Goal: Information Seeking & Learning: Learn about a topic

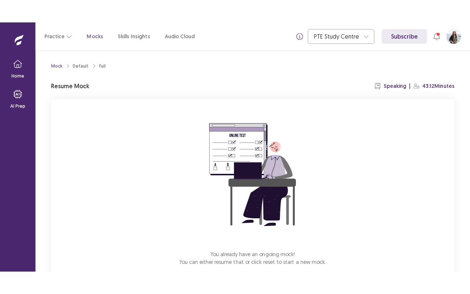
scroll to position [43, 0]
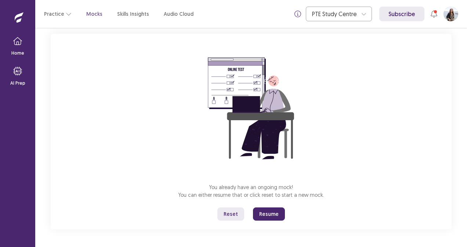
click at [266, 214] on button "Resume" at bounding box center [269, 214] width 32 height 13
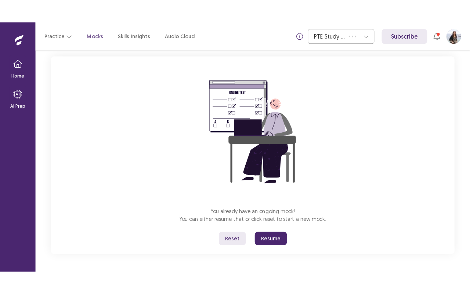
scroll to position [0, 0]
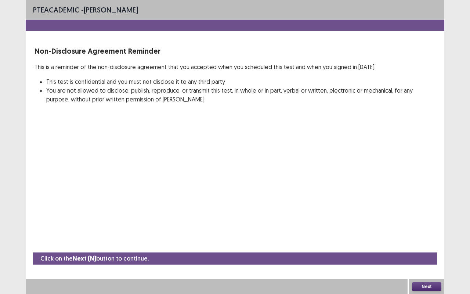
click at [429, 247] on button "Next" at bounding box center [426, 286] width 29 height 9
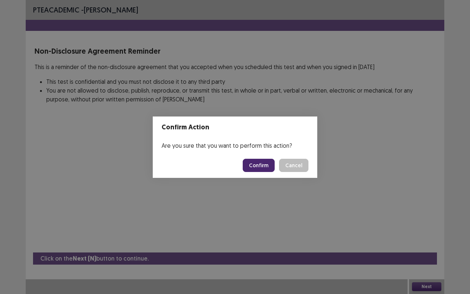
click at [262, 165] on button "Confirm" at bounding box center [259, 165] width 32 height 13
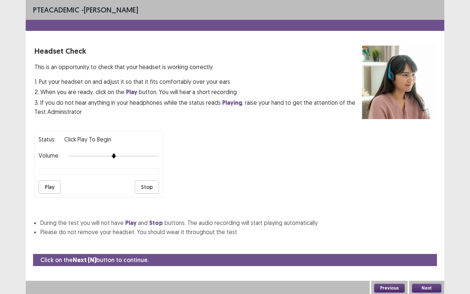
click at [42, 185] on button "Play" at bounding box center [50, 186] width 22 height 13
click at [432, 247] on button "Next" at bounding box center [426, 287] width 29 height 9
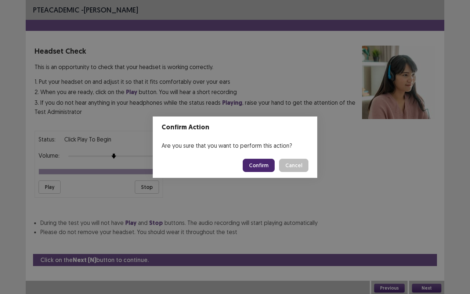
click at [260, 161] on button "Confirm" at bounding box center [259, 165] width 32 height 13
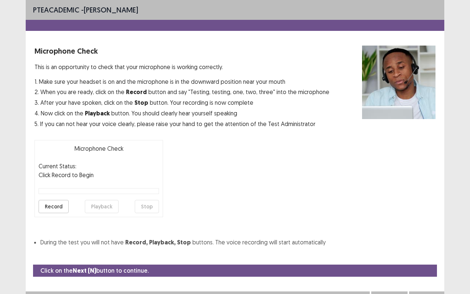
scroll to position [8, 0]
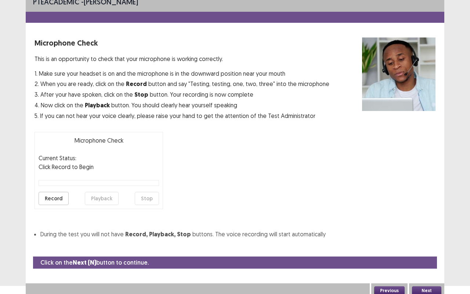
click at [47, 198] on button "Record" at bounding box center [54, 198] width 30 height 13
click at [145, 196] on button "Stop" at bounding box center [147, 198] width 24 height 13
click at [88, 196] on button "Playback" at bounding box center [102, 198] width 34 height 13
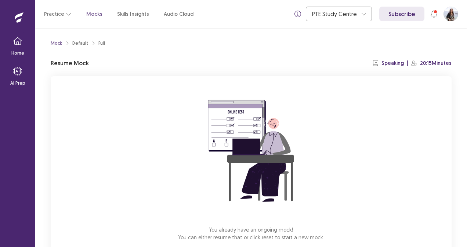
scroll to position [43, 0]
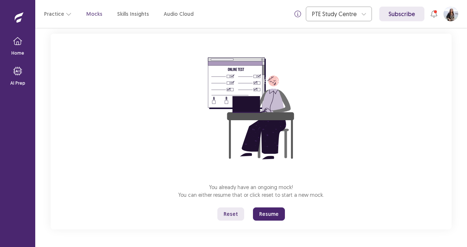
click at [267, 218] on button "Resume" at bounding box center [269, 214] width 32 height 13
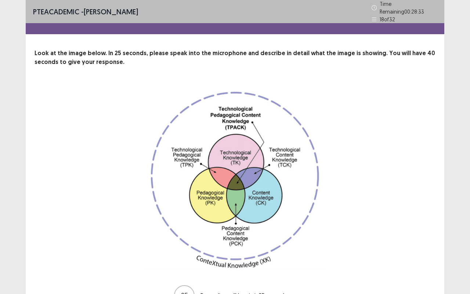
scroll to position [41, 0]
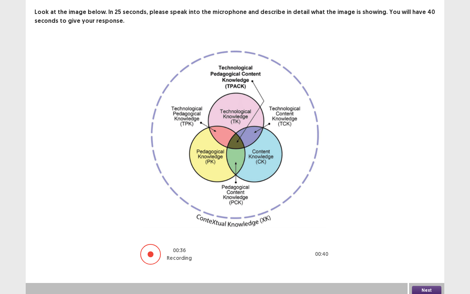
click at [421, 247] on button "Next" at bounding box center [426, 290] width 29 height 9
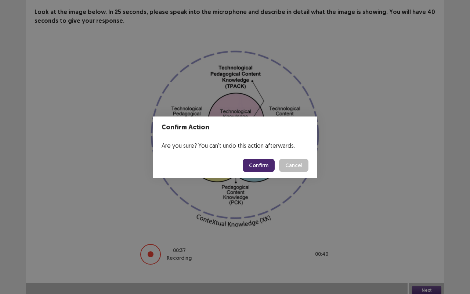
click at [263, 165] on button "Confirm" at bounding box center [259, 165] width 32 height 13
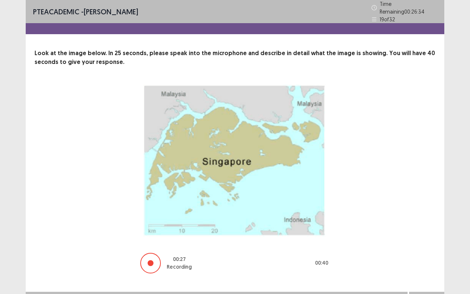
scroll to position [9, 0]
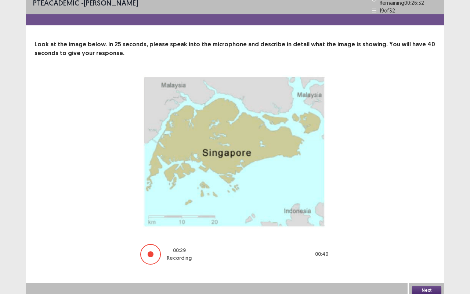
click at [421, 247] on button "Next" at bounding box center [426, 290] width 29 height 9
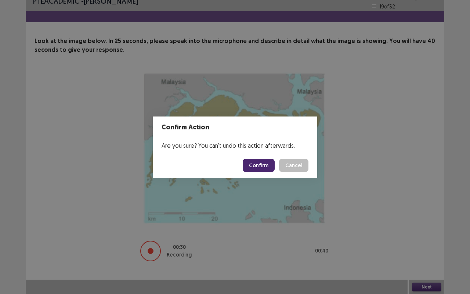
click at [259, 165] on button "Confirm" at bounding box center [259, 165] width 32 height 13
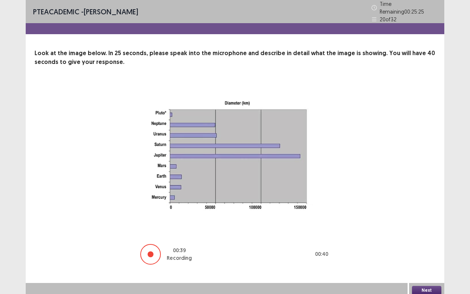
click at [429, 247] on button "Next" at bounding box center [426, 290] width 29 height 9
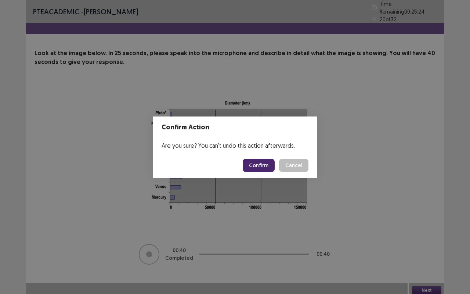
click at [258, 162] on button "Confirm" at bounding box center [259, 165] width 32 height 13
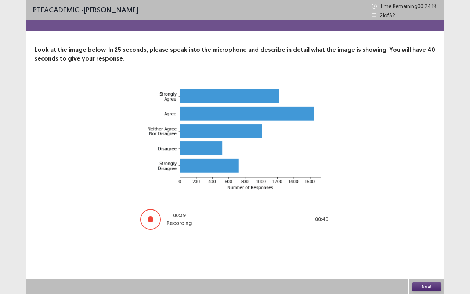
click at [425, 247] on button "Next" at bounding box center [426, 286] width 29 height 9
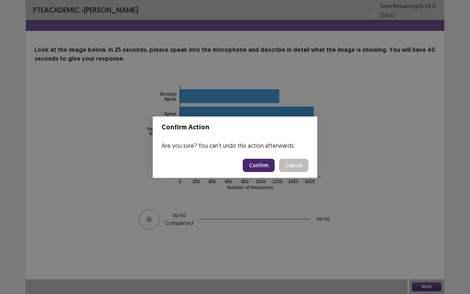
click at [255, 165] on button "Confirm" at bounding box center [259, 165] width 32 height 13
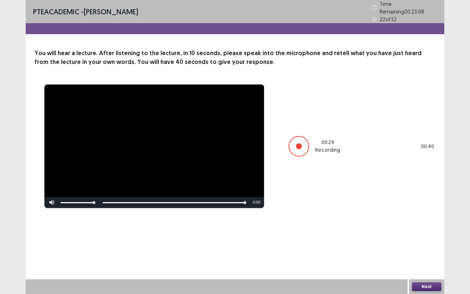
click at [422, 247] on button "Next" at bounding box center [426, 286] width 29 height 9
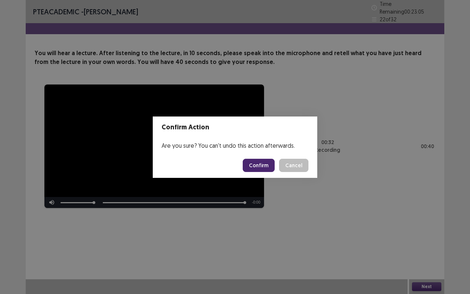
click at [258, 166] on button "Confirm" at bounding box center [259, 165] width 32 height 13
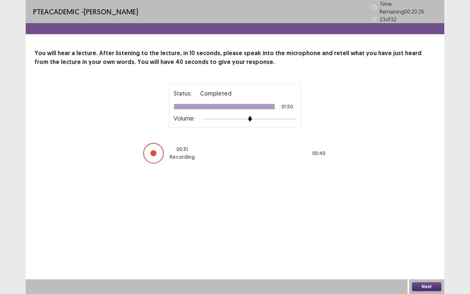
click at [429, 247] on button "Next" at bounding box center [426, 286] width 29 height 9
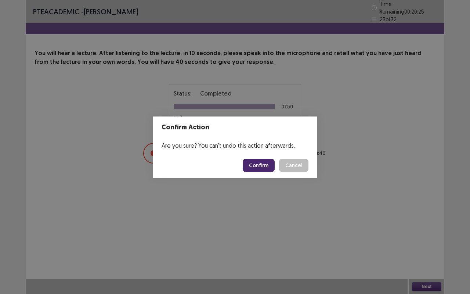
click at [260, 166] on button "Confirm" at bounding box center [259, 165] width 32 height 13
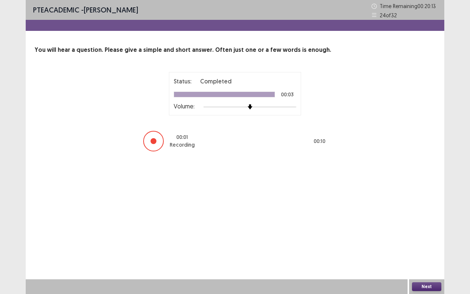
click at [430, 247] on button "Next" at bounding box center [426, 286] width 29 height 9
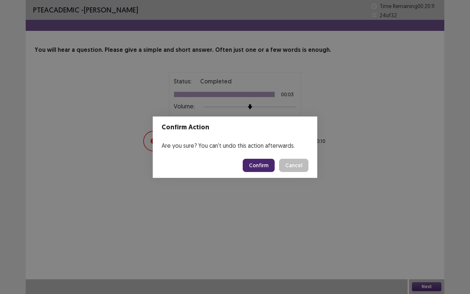
click at [268, 163] on button "Confirm" at bounding box center [259, 165] width 32 height 13
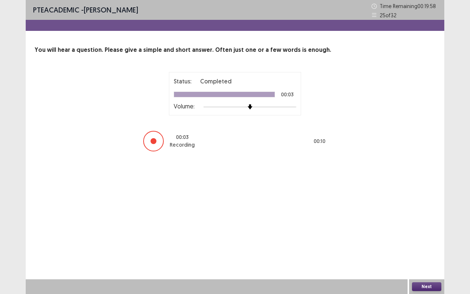
click at [428, 247] on button "Next" at bounding box center [426, 286] width 29 height 9
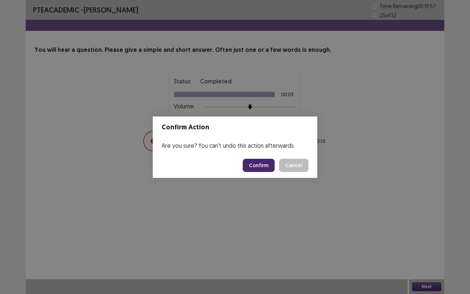
click at [258, 164] on button "Confirm" at bounding box center [259, 165] width 32 height 13
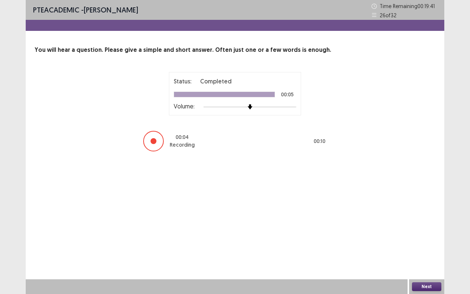
click at [432, 247] on button "Next" at bounding box center [426, 286] width 29 height 9
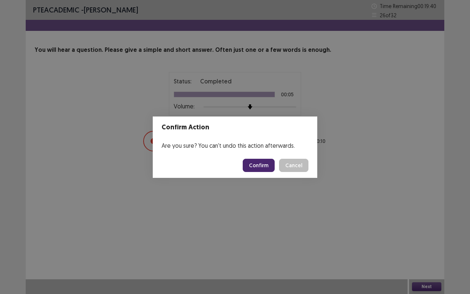
click at [259, 167] on button "Confirm" at bounding box center [259, 165] width 32 height 13
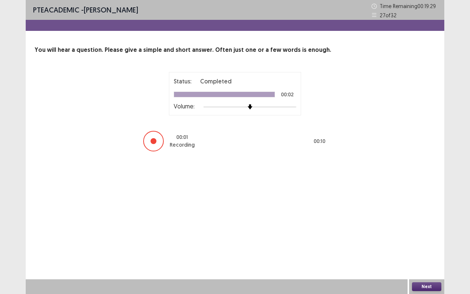
click at [430, 247] on button "Next" at bounding box center [426, 286] width 29 height 9
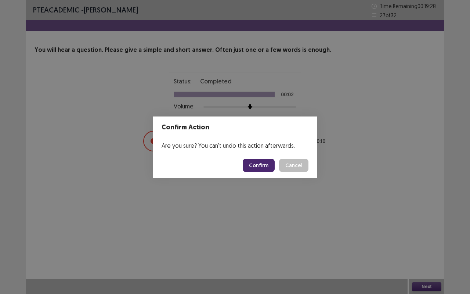
click at [249, 162] on button "Confirm" at bounding box center [259, 165] width 32 height 13
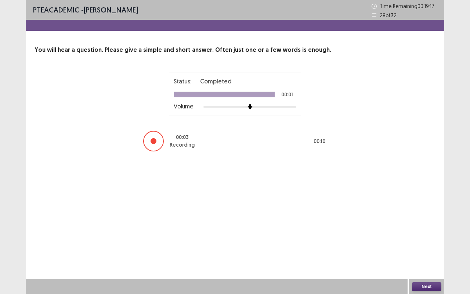
click at [432, 247] on button "Next" at bounding box center [426, 286] width 29 height 9
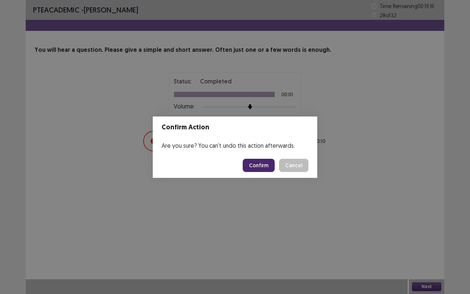
click at [256, 165] on button "Confirm" at bounding box center [259, 165] width 32 height 13
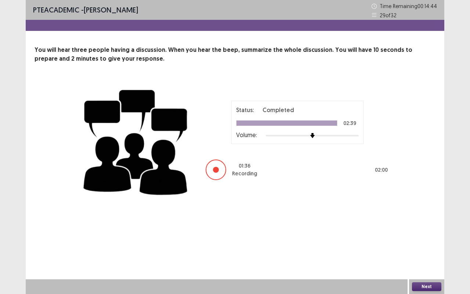
click at [424, 247] on button "Next" at bounding box center [426, 286] width 29 height 9
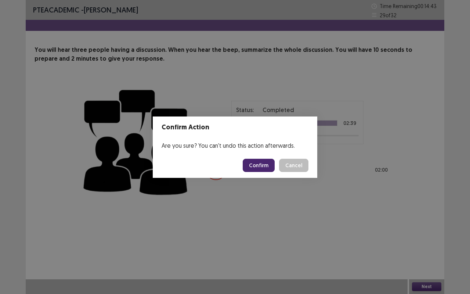
click at [264, 164] on button "Confirm" at bounding box center [259, 165] width 32 height 13
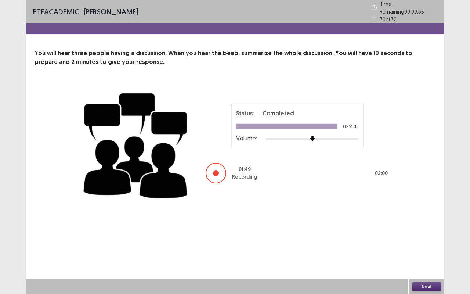
click at [428, 247] on button "Next" at bounding box center [426, 286] width 29 height 9
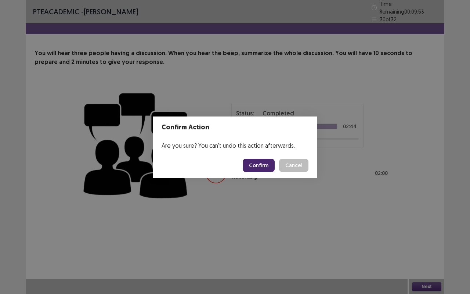
click at [256, 164] on button "Confirm" at bounding box center [259, 165] width 32 height 13
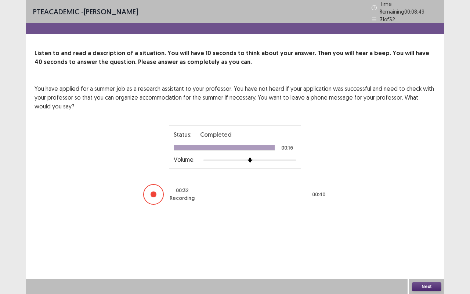
click at [428, 247] on button "Next" at bounding box center [426, 286] width 29 height 9
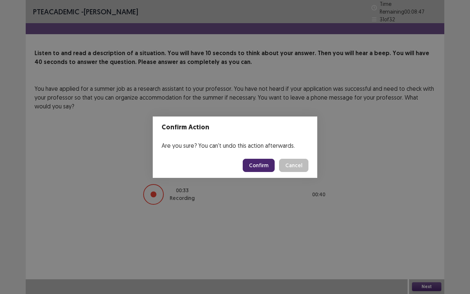
click at [261, 164] on button "Confirm" at bounding box center [259, 165] width 32 height 13
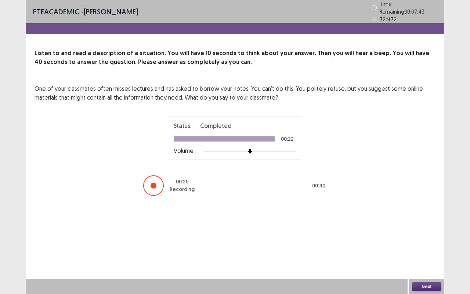
click at [435, 247] on button "Next" at bounding box center [426, 286] width 29 height 9
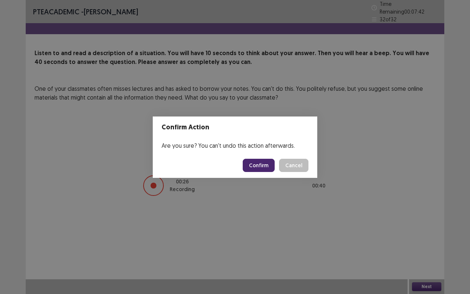
click at [258, 164] on button "Confirm" at bounding box center [259, 165] width 32 height 13
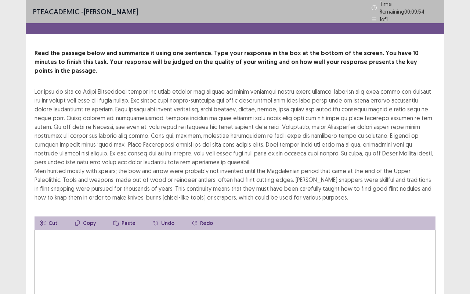
click at [177, 247] on textarea at bounding box center [235, 269] width 401 height 81
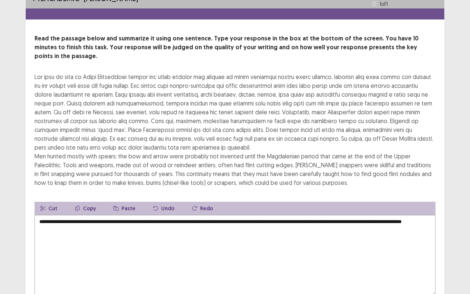
scroll to position [10, 0]
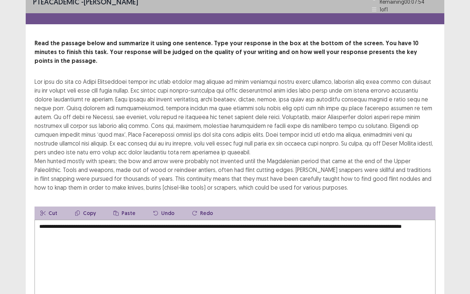
click at [160, 224] on textarea "**********" at bounding box center [235, 260] width 401 height 81
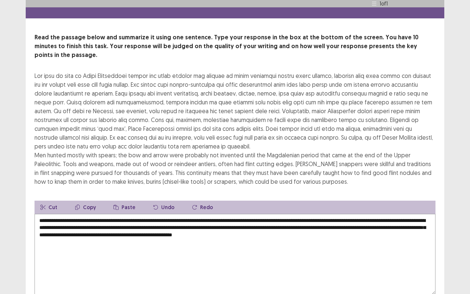
scroll to position [50, 0]
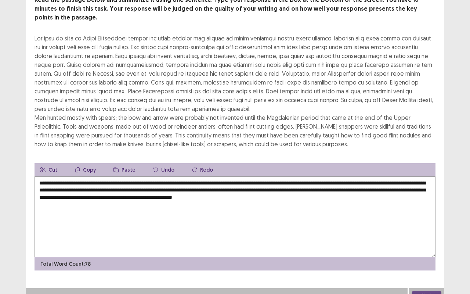
click at [155, 188] on textarea "**********" at bounding box center [235, 216] width 401 height 81
drag, startPoint x: 338, startPoint y: 182, endPoint x: 285, endPoint y: 182, distance: 53.6
click at [285, 182] on textarea "**********" at bounding box center [235, 216] width 401 height 81
click at [225, 188] on textarea "**********" at bounding box center [235, 216] width 401 height 81
type textarea "**********"
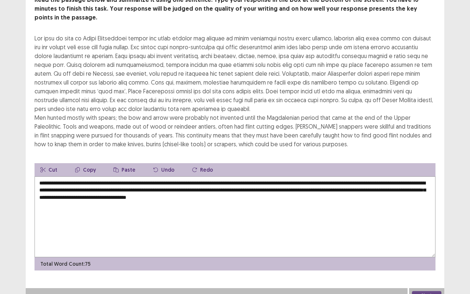
click at [427, 247] on button "Next" at bounding box center [426, 295] width 29 height 9
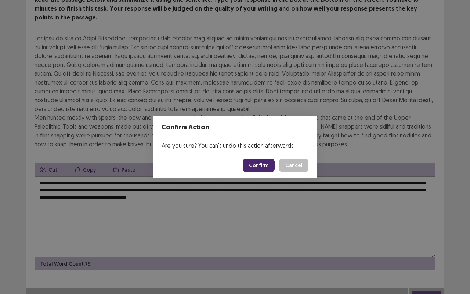
click at [257, 166] on button "Confirm" at bounding box center [259, 165] width 32 height 13
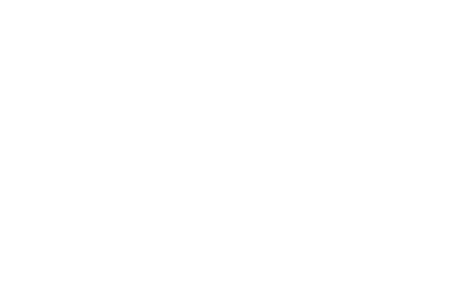
scroll to position [0, 0]
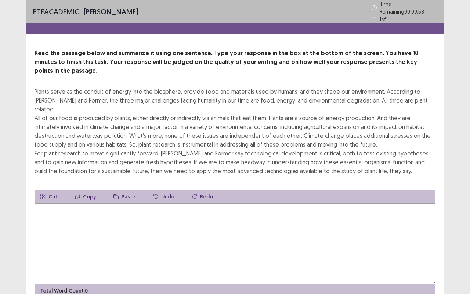
click at [170, 236] on textarea at bounding box center [235, 243] width 401 height 81
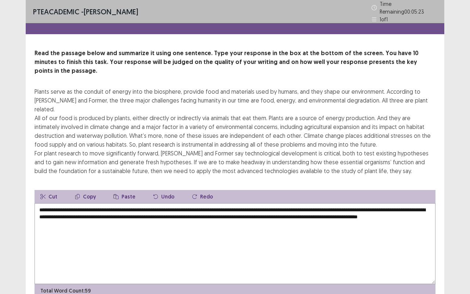
click at [89, 204] on textarea "**********" at bounding box center [235, 243] width 401 height 81
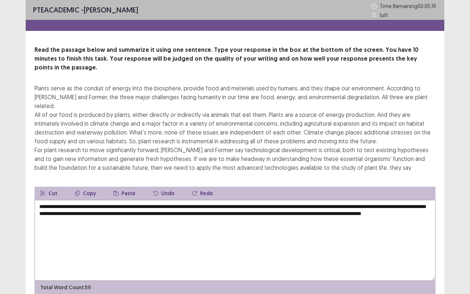
click at [157, 203] on textarea "**********" at bounding box center [235, 240] width 401 height 81
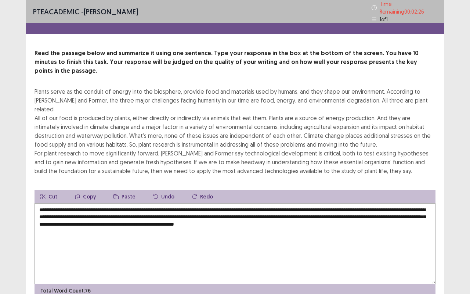
drag, startPoint x: 325, startPoint y: 203, endPoint x: 305, endPoint y: 203, distance: 19.5
click at [305, 203] on textarea "**********" at bounding box center [235, 243] width 401 height 81
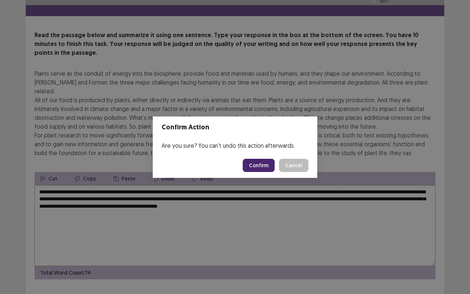
click at [301, 166] on button "Cancel" at bounding box center [293, 165] width 29 height 13
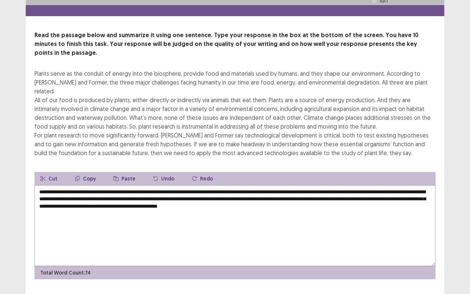
click at [265, 187] on textarea "**********" at bounding box center [235, 225] width 401 height 81
click at [278, 187] on textarea "**********" at bounding box center [235, 225] width 401 height 81
click at [318, 188] on textarea "**********" at bounding box center [235, 225] width 401 height 81
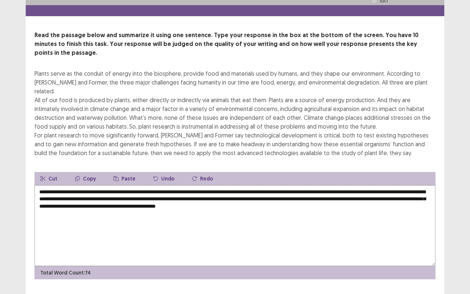
type textarea "**********"
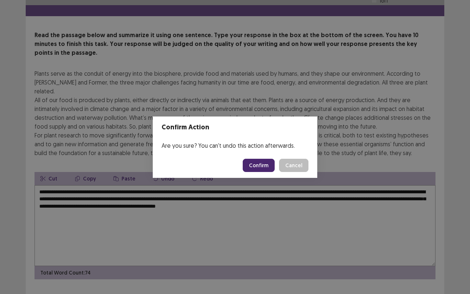
click at [261, 163] on button "Confirm" at bounding box center [259, 165] width 32 height 13
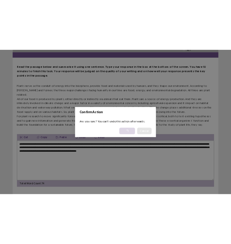
scroll to position [0, 0]
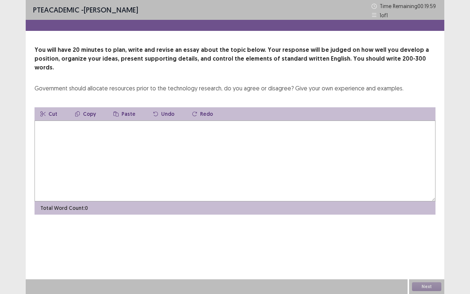
click at [123, 141] on textarea at bounding box center [235, 160] width 401 height 81
drag, startPoint x: 401, startPoint y: 79, endPoint x: 232, endPoint y: 73, distance: 169.0
click at [232, 73] on div "You will have 20 minutes to plan, write and revise an essay about the topic bel…" at bounding box center [235, 69] width 401 height 47
click at [120, 139] on textarea at bounding box center [235, 160] width 401 height 81
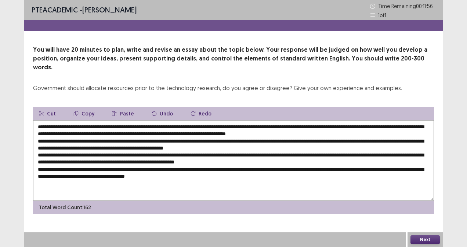
drag, startPoint x: 247, startPoint y: 167, endPoint x: 33, endPoint y: 115, distance: 221.0
click at [33, 115] on div "You will have 20 minutes to plan, write and revise an essay about the topic bel…" at bounding box center [233, 130] width 419 height 169
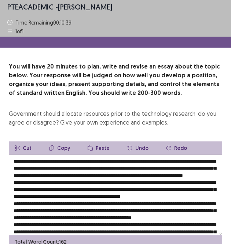
click at [108, 200] on textarea at bounding box center [116, 195] width 214 height 81
click at [78, 161] on textarea at bounding box center [116, 195] width 214 height 81
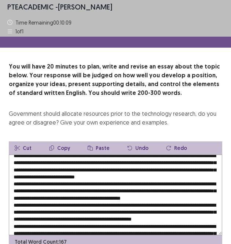
scroll to position [3, 0]
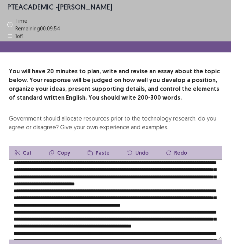
drag, startPoint x: 71, startPoint y: 174, endPoint x: 37, endPoint y: 172, distance: 34.6
click at [37, 172] on textarea at bounding box center [116, 200] width 214 height 81
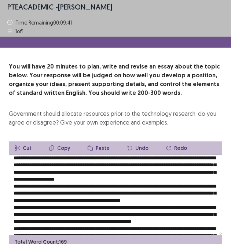
scroll to position [0, 0]
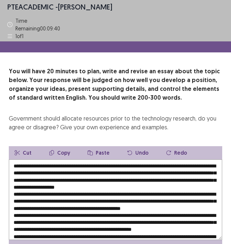
drag, startPoint x: 185, startPoint y: 158, endPoint x: 71, endPoint y: 160, distance: 114.2
click at [71, 160] on textarea at bounding box center [116, 200] width 214 height 81
click at [59, 147] on button "Copy" at bounding box center [59, 152] width 33 height 13
click at [58, 177] on textarea at bounding box center [116, 200] width 214 height 81
click at [143, 182] on textarea at bounding box center [116, 200] width 214 height 81
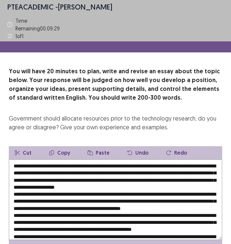
click at [143, 182] on textarea at bounding box center [116, 200] width 214 height 81
click at [99, 147] on button "Paste" at bounding box center [99, 152] width 34 height 13
click at [146, 182] on textarea at bounding box center [116, 200] width 214 height 81
paste textarea "**********"
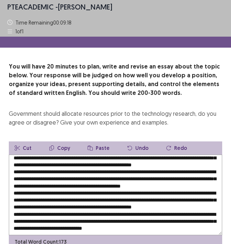
scroll to position [24, 0]
click at [86, 172] on textarea at bounding box center [116, 195] width 214 height 81
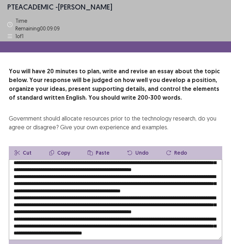
paste textarea "**********"
drag, startPoint x: 40, startPoint y: 180, endPoint x: 17, endPoint y: 180, distance: 22.8
click at [17, 180] on textarea at bounding box center [116, 200] width 214 height 81
drag, startPoint x: 214, startPoint y: 182, endPoint x: 188, endPoint y: 184, distance: 26.5
click at [188, 184] on textarea at bounding box center [116, 200] width 214 height 81
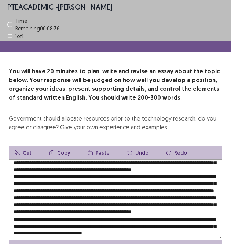
click at [186, 180] on textarea at bounding box center [116, 200] width 214 height 81
drag, startPoint x: 215, startPoint y: 179, endPoint x: 188, endPoint y: 181, distance: 27.2
click at [188, 181] on textarea at bounding box center [116, 200] width 214 height 81
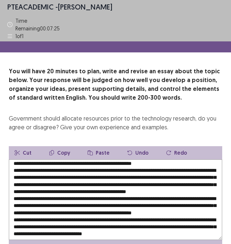
drag, startPoint x: 106, startPoint y: 195, endPoint x: 69, endPoint y: 194, distance: 37.8
click at [69, 194] on textarea at bounding box center [116, 200] width 214 height 81
paste textarea "**********"
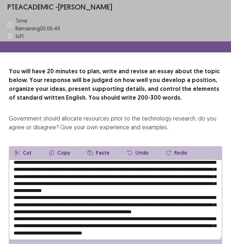
scroll to position [46, 0]
click at [59, 187] on textarea at bounding box center [116, 200] width 214 height 81
click at [159, 187] on textarea at bounding box center [116, 200] width 214 height 81
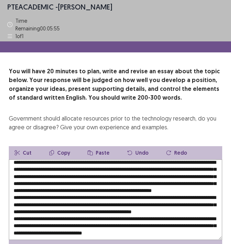
click at [159, 187] on textarea at bounding box center [116, 200] width 214 height 81
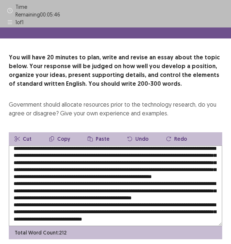
scroll to position [14, 0]
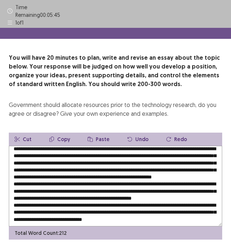
paste textarea "**********"
click at [162, 178] on textarea at bounding box center [116, 186] width 214 height 81
paste textarea "**********"
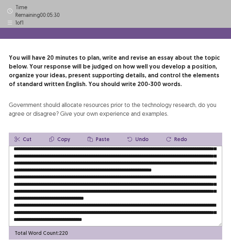
drag, startPoint x: 107, startPoint y: 187, endPoint x: 84, endPoint y: 188, distance: 22.8
click at [84, 188] on textarea at bounding box center [116, 186] width 214 height 81
drag, startPoint x: 71, startPoint y: 188, endPoint x: 53, endPoint y: 186, distance: 18.0
click at [53, 186] on textarea at bounding box center [116, 186] width 214 height 81
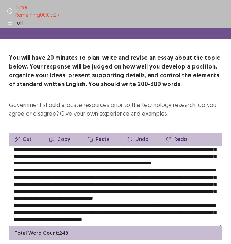
click at [97, 194] on textarea at bounding box center [116, 186] width 214 height 81
click at [131, 196] on textarea at bounding box center [116, 186] width 214 height 81
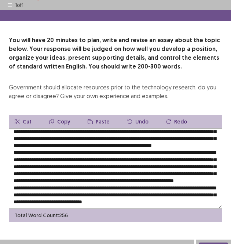
scroll to position [37, 0]
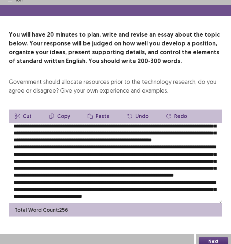
click at [94, 177] on textarea at bounding box center [116, 163] width 214 height 81
paste textarea "**********"
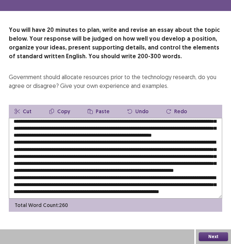
click at [117, 185] on textarea at bounding box center [116, 158] width 214 height 81
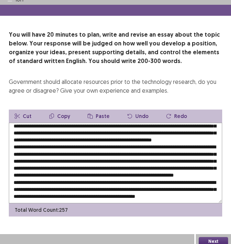
click at [115, 192] on textarea at bounding box center [116, 163] width 214 height 81
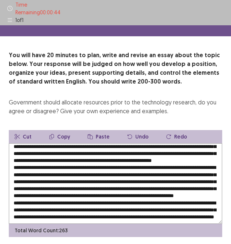
scroll to position [80, 0]
click at [37, 186] on textarea at bounding box center [116, 184] width 214 height 81
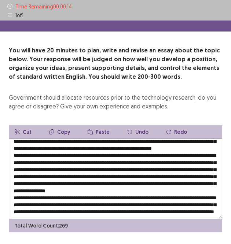
click at [80, 185] on textarea at bounding box center [116, 179] width 214 height 81
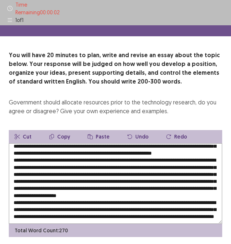
scroll to position [37, 0]
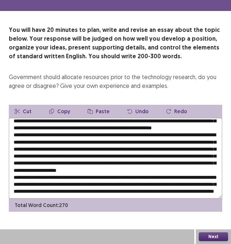
type textarea "**********"
click at [211, 235] on body "PTE academic - Sujata Poudel Time Remaining 00 : 00 : 01 1 of 1 You will have 2…" at bounding box center [115, 103] width 231 height 281
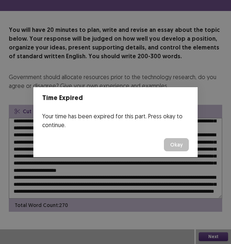
click at [173, 143] on button "Okay" at bounding box center [176, 144] width 25 height 13
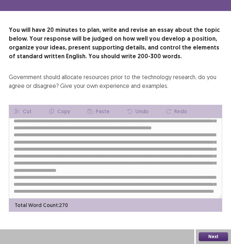
click at [217, 240] on button "Next" at bounding box center [213, 237] width 29 height 9
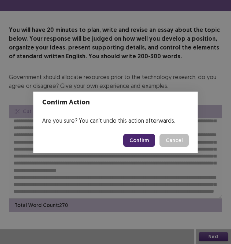
click at [149, 139] on button "Confirm" at bounding box center [139, 140] width 32 height 13
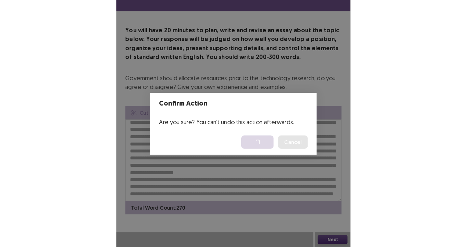
scroll to position [17, 0]
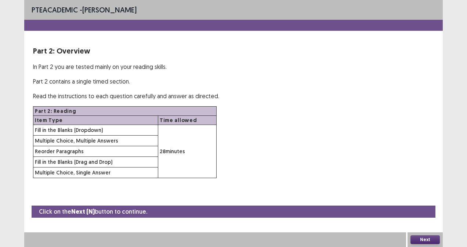
click at [429, 242] on button "Next" at bounding box center [424, 240] width 29 height 9
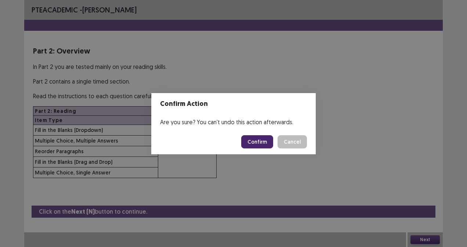
click at [294, 140] on button "Cancel" at bounding box center [292, 141] width 29 height 13
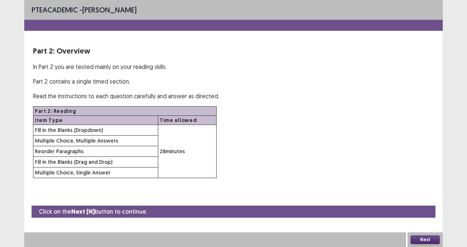
click at [424, 238] on button "Next" at bounding box center [424, 240] width 29 height 9
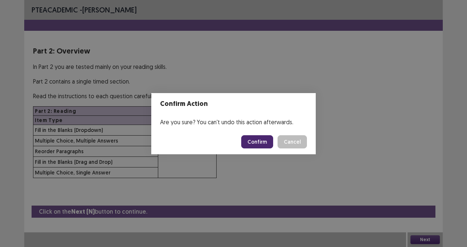
click at [257, 144] on button "Confirm" at bounding box center [257, 141] width 32 height 13
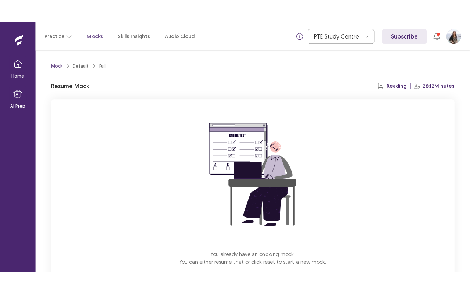
scroll to position [43, 0]
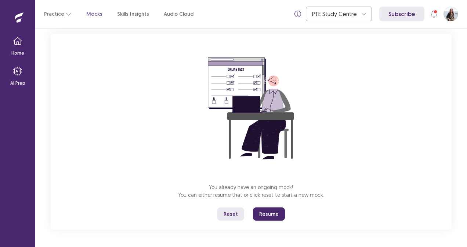
click at [266, 218] on button "Resume" at bounding box center [269, 214] width 32 height 13
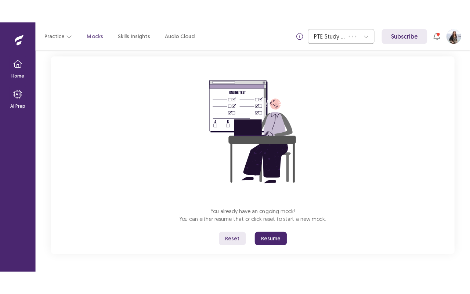
scroll to position [0, 0]
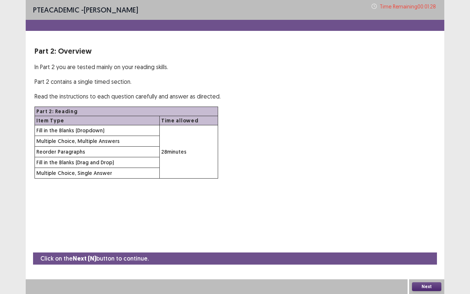
click at [417, 247] on button "Next" at bounding box center [426, 286] width 29 height 9
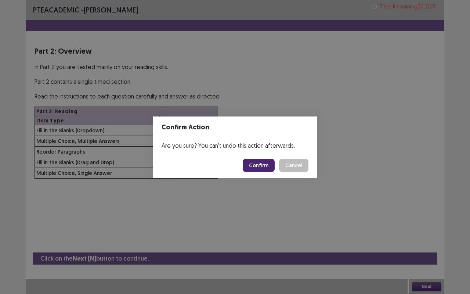
click at [263, 164] on button "Confirm" at bounding box center [259, 165] width 32 height 13
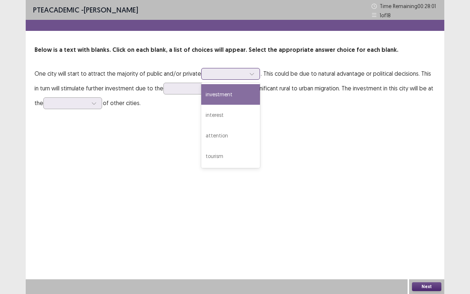
click at [253, 74] on div at bounding box center [251, 73] width 11 height 11
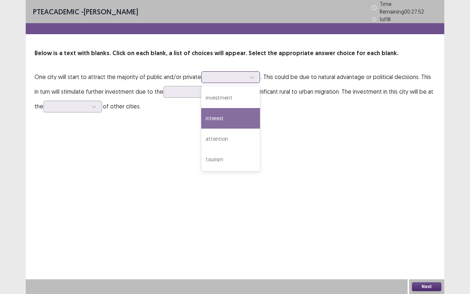
click at [213, 117] on div "interest" at bounding box center [230, 118] width 59 height 21
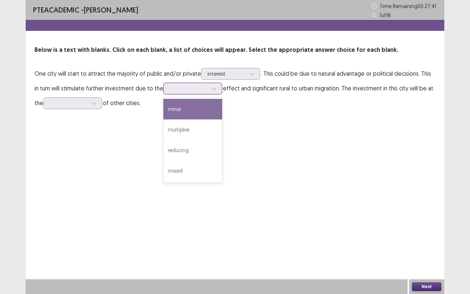
click at [211, 90] on icon at bounding box center [213, 88] width 5 height 5
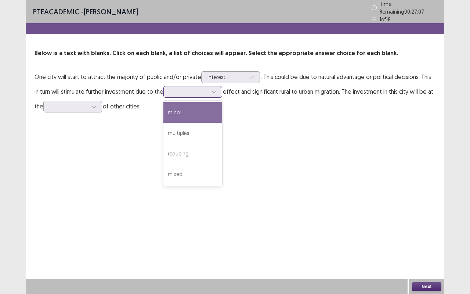
click at [179, 110] on div "minor" at bounding box center [192, 112] width 59 height 21
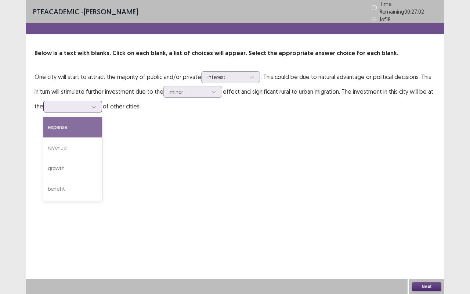
click at [101, 101] on div at bounding box center [72, 107] width 59 height 12
click at [70, 122] on div "expense" at bounding box center [72, 127] width 59 height 21
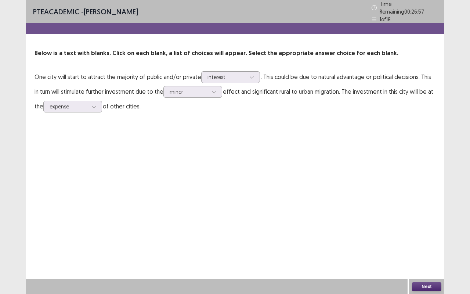
click at [419, 247] on button "Next" at bounding box center [426, 286] width 29 height 9
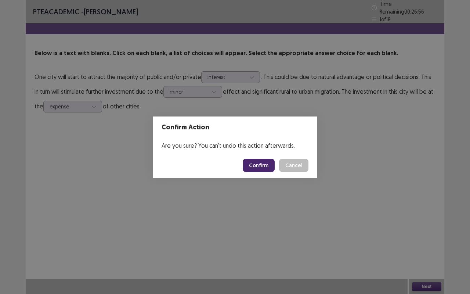
click at [262, 164] on button "Confirm" at bounding box center [259, 165] width 32 height 13
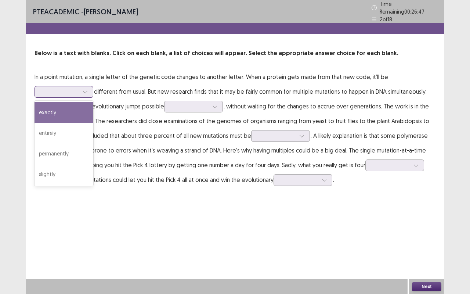
click at [83, 86] on div at bounding box center [85, 91] width 11 height 11
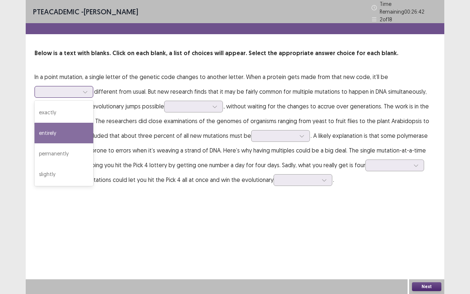
click at [47, 127] on div "entirely" at bounding box center [64, 133] width 59 height 21
click at [86, 89] on icon at bounding box center [85, 91] width 5 height 5
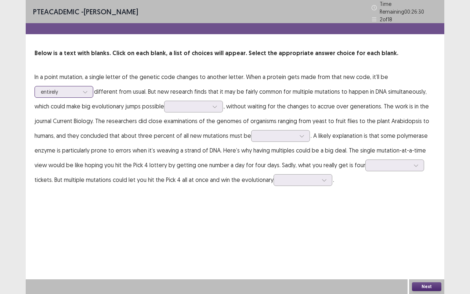
click at [86, 89] on icon at bounding box center [85, 91] width 5 height 5
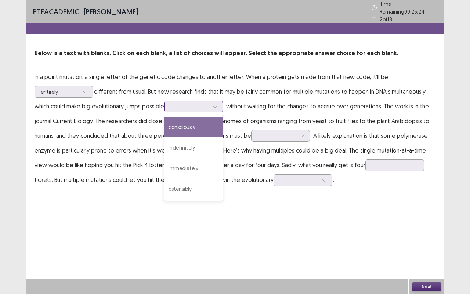
click at [217, 104] on icon at bounding box center [214, 106] width 5 height 5
click at [201, 125] on div "consciously" at bounding box center [193, 127] width 59 height 21
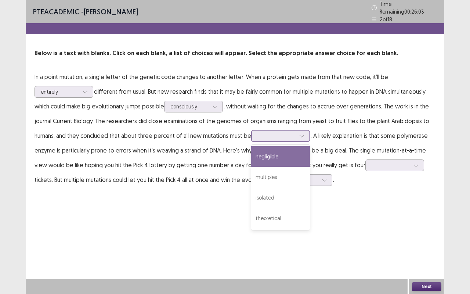
click at [308, 131] on div at bounding box center [280, 136] width 59 height 12
click at [287, 133] on div at bounding box center [276, 135] width 38 height 7
click at [275, 153] on div "negligible" at bounding box center [280, 156] width 59 height 21
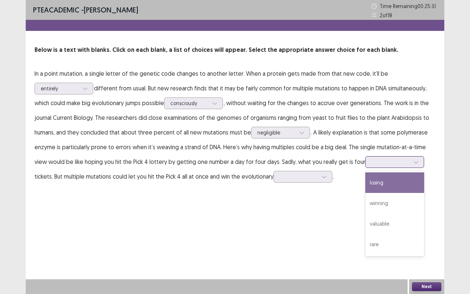
click at [410, 159] on div at bounding box center [415, 161] width 11 height 11
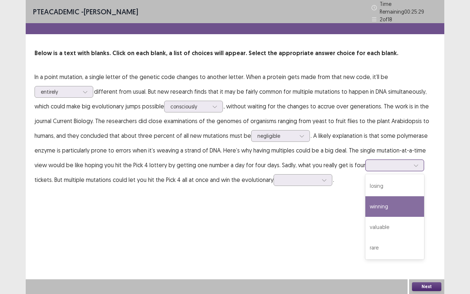
click at [389, 199] on div "winning" at bounding box center [394, 206] width 59 height 21
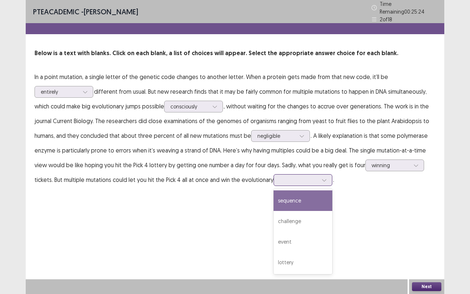
click at [321, 177] on div at bounding box center [324, 179] width 11 height 11
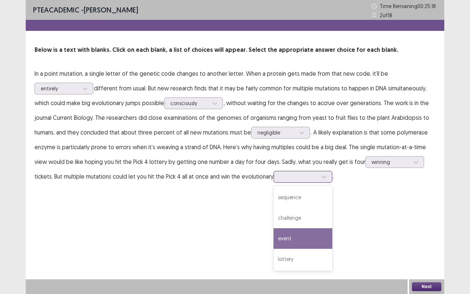
click at [294, 233] on div "event" at bounding box center [302, 238] width 59 height 21
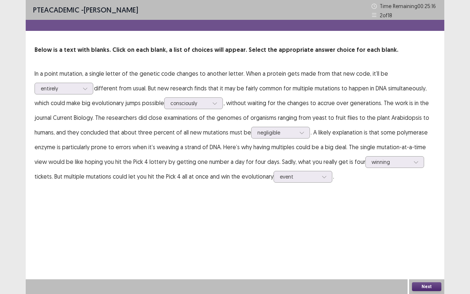
click at [424, 247] on button "Next" at bounding box center [426, 286] width 29 height 9
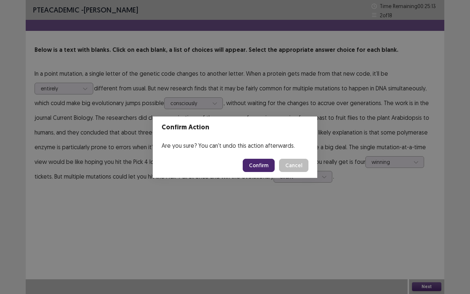
click at [257, 163] on button "Confirm" at bounding box center [259, 165] width 32 height 13
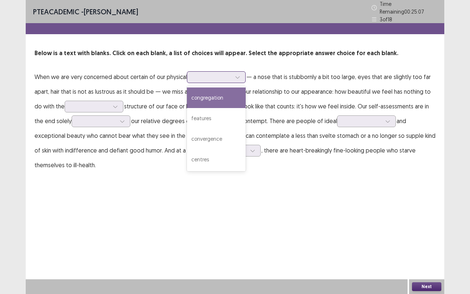
click at [227, 73] on div at bounding box center [212, 76] width 38 height 7
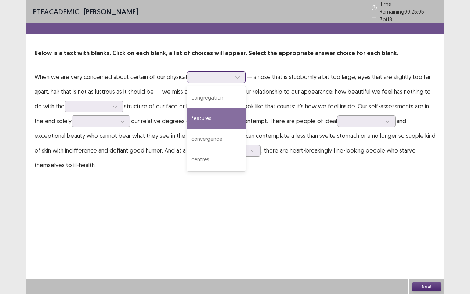
click at [208, 110] on div "features" at bounding box center [216, 118] width 59 height 21
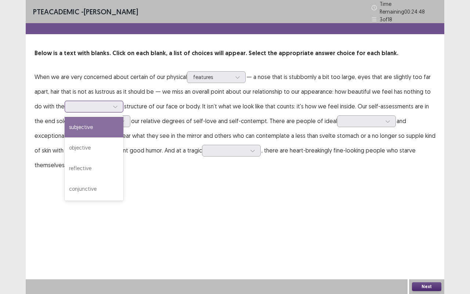
click at [106, 106] on div at bounding box center [90, 106] width 38 height 7
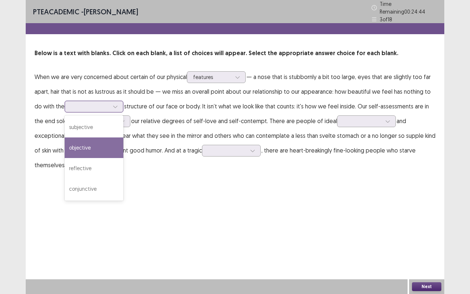
click at [90, 141] on div "objective" at bounding box center [94, 147] width 59 height 21
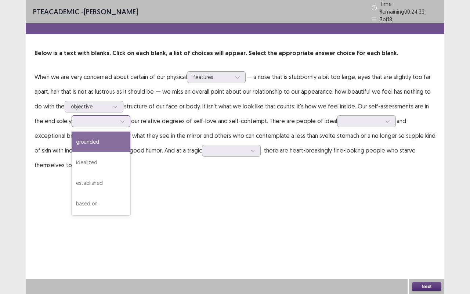
click at [120, 119] on icon at bounding box center [122, 121] width 5 height 5
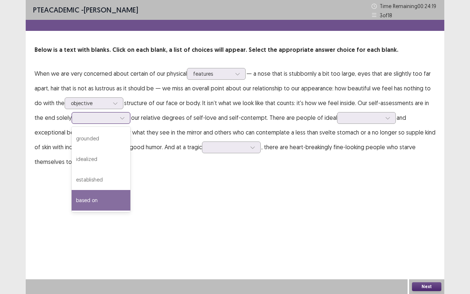
click at [93, 195] on div "based on" at bounding box center [101, 200] width 59 height 21
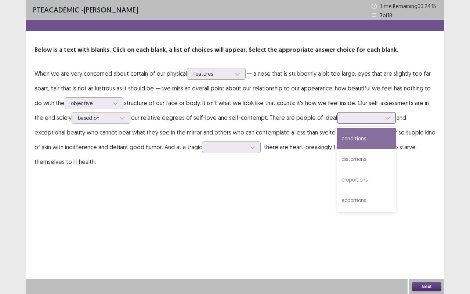
click at [382, 116] on div at bounding box center [387, 117] width 11 height 11
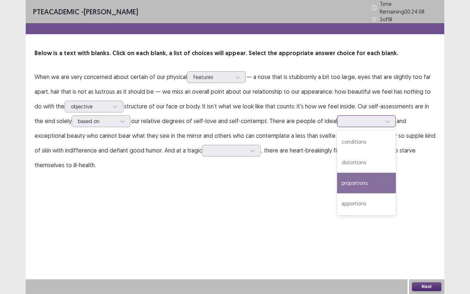
click at [338, 183] on div "proportions" at bounding box center [366, 183] width 59 height 21
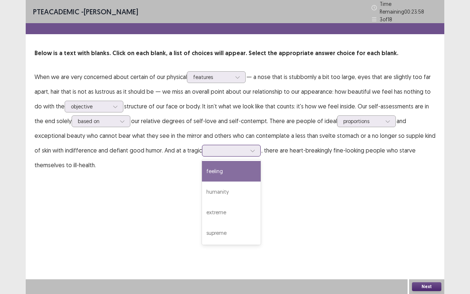
click at [247, 148] on div at bounding box center [252, 150] width 11 height 11
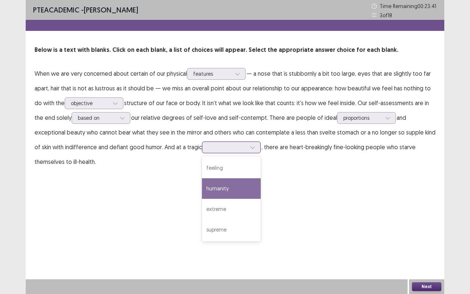
click at [202, 193] on div "humanity" at bounding box center [231, 188] width 59 height 21
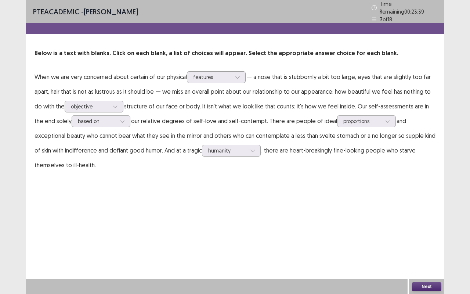
click at [431, 247] on button "Next" at bounding box center [426, 286] width 29 height 9
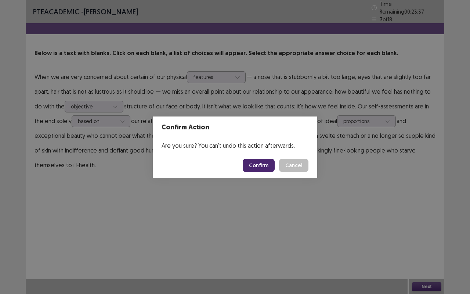
click at [259, 164] on button "Confirm" at bounding box center [259, 165] width 32 height 13
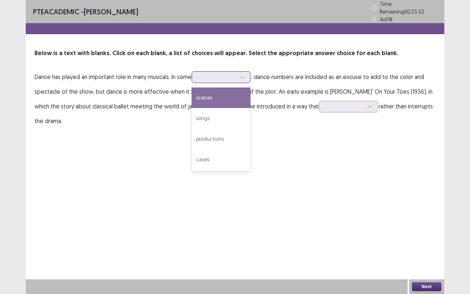
click at [248, 74] on div at bounding box center [242, 77] width 11 height 11
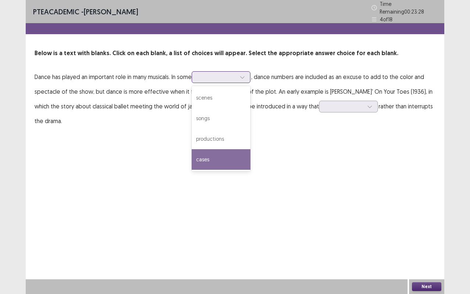
click at [219, 159] on div "cases" at bounding box center [221, 159] width 59 height 21
click at [244, 75] on icon at bounding box center [242, 77] width 5 height 5
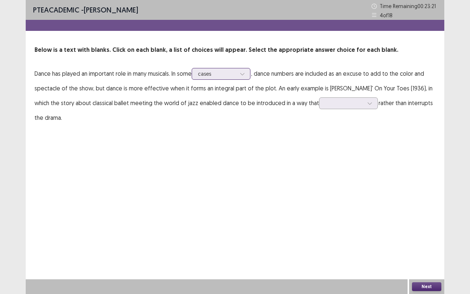
click at [244, 72] on icon at bounding box center [242, 73] width 5 height 5
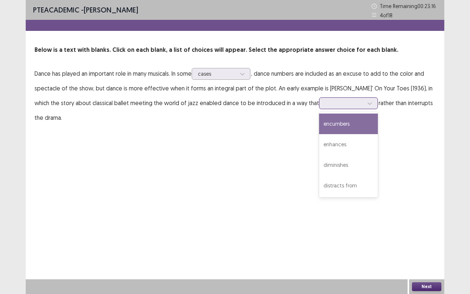
click at [343, 102] on div at bounding box center [344, 102] width 38 height 7
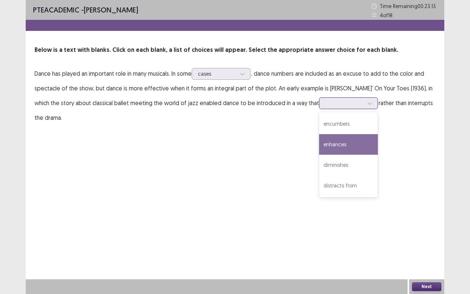
click at [331, 148] on div "enhances" at bounding box center [348, 144] width 59 height 21
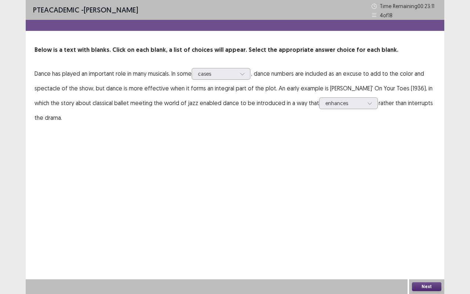
click at [434, 247] on button "Next" at bounding box center [426, 286] width 29 height 9
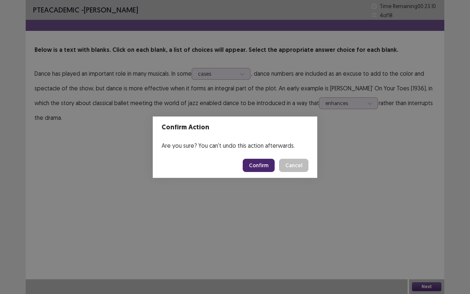
click at [269, 164] on button "Confirm" at bounding box center [259, 165] width 32 height 13
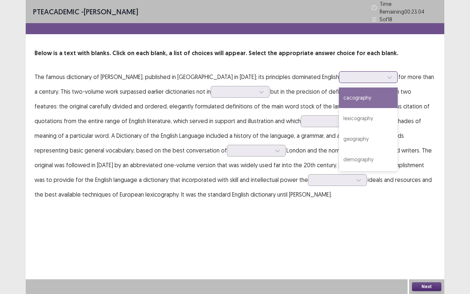
click at [345, 73] on div at bounding box center [364, 77] width 40 height 8
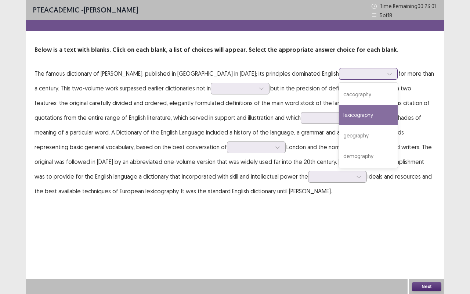
click at [339, 117] on div "lexicography" at bounding box center [368, 115] width 59 height 21
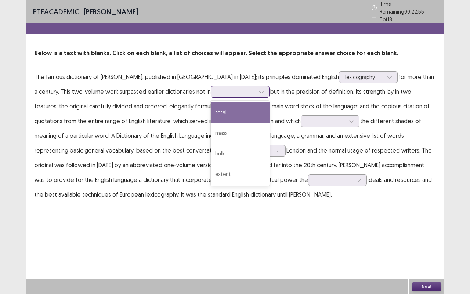
click at [259, 89] on icon at bounding box center [261, 91] width 5 height 5
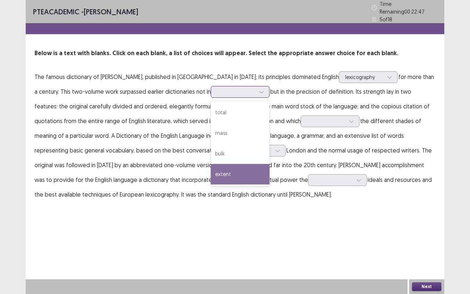
click at [211, 169] on div "extent" at bounding box center [240, 174] width 59 height 21
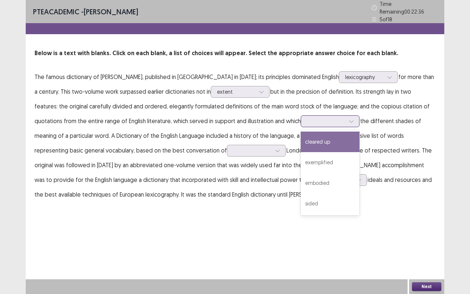
click at [346, 116] on div at bounding box center [351, 121] width 11 height 11
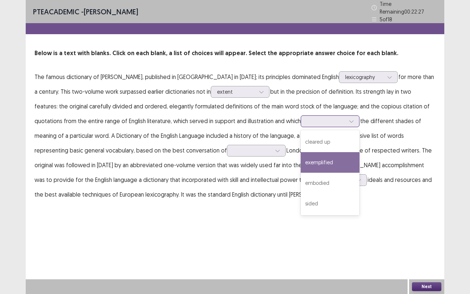
click at [301, 160] on div "exemplified" at bounding box center [330, 162] width 59 height 21
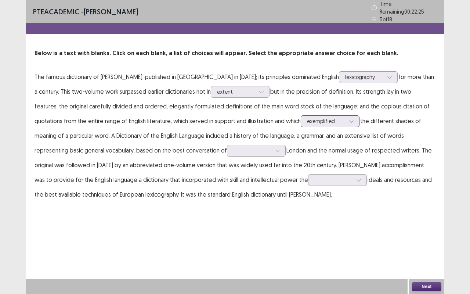
click at [346, 117] on div at bounding box center [351, 121] width 11 height 11
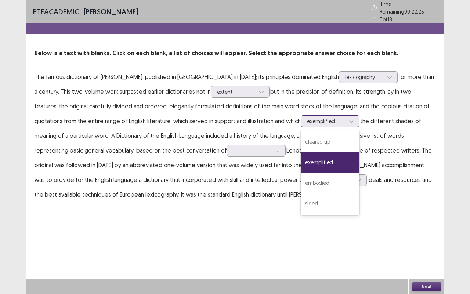
click at [346, 117] on div at bounding box center [351, 121] width 11 height 11
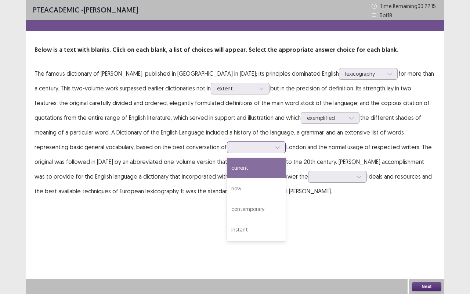
click at [272, 147] on div at bounding box center [277, 147] width 11 height 11
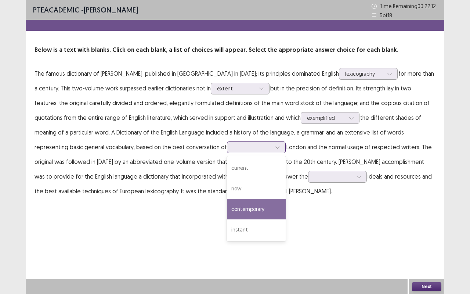
click at [227, 213] on div "contemporary" at bounding box center [256, 209] width 59 height 21
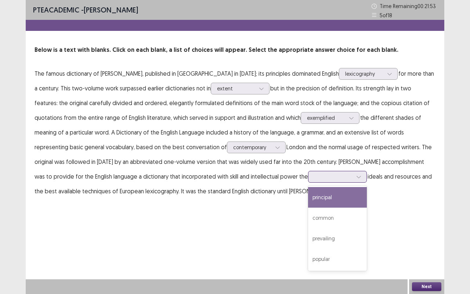
click at [356, 175] on icon at bounding box center [358, 176] width 5 height 5
click at [308, 196] on div "principal" at bounding box center [337, 197] width 59 height 21
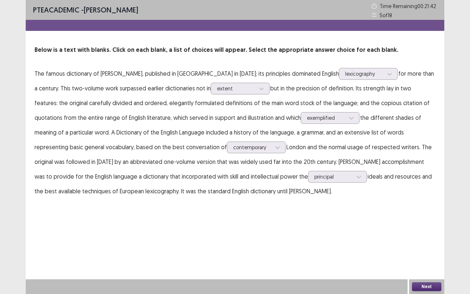
click at [420, 247] on button "Next" at bounding box center [426, 286] width 29 height 9
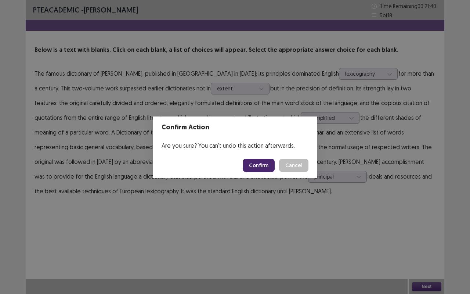
click at [300, 161] on button "Cancel" at bounding box center [293, 165] width 29 height 13
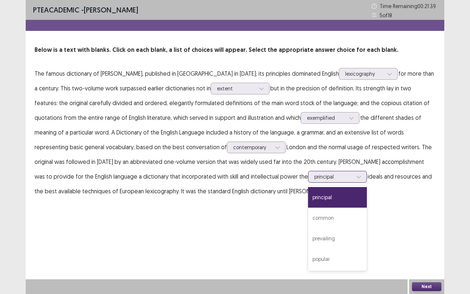
click at [314, 177] on div at bounding box center [333, 176] width 38 height 7
click at [308, 225] on div "common" at bounding box center [337, 217] width 59 height 21
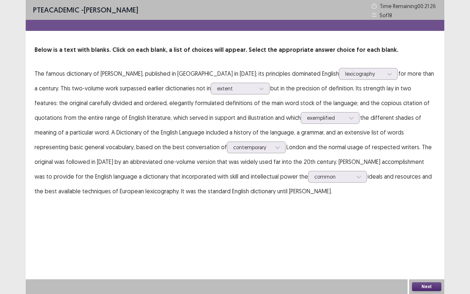
click at [434, 247] on button "Next" at bounding box center [426, 286] width 29 height 9
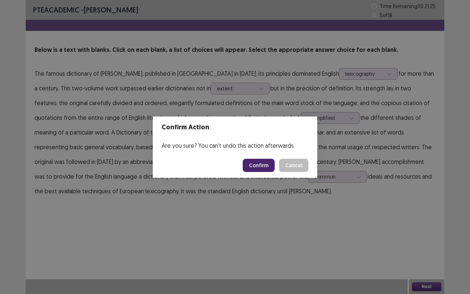
click at [264, 164] on button "Confirm" at bounding box center [259, 165] width 32 height 13
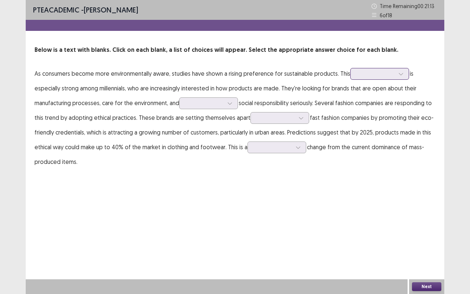
click at [401, 70] on div at bounding box center [400, 73] width 11 height 11
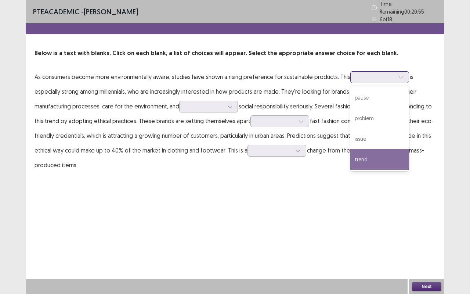
click at [364, 154] on div "trend" at bounding box center [379, 159] width 59 height 21
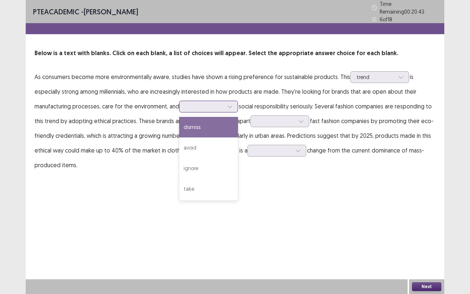
click at [233, 101] on div at bounding box center [229, 106] width 11 height 11
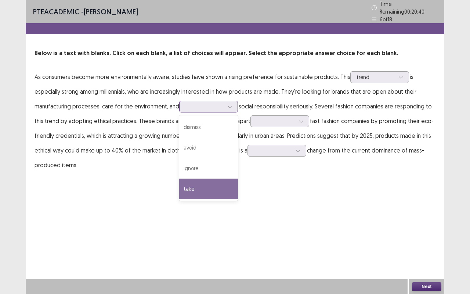
click at [196, 182] on div "take" at bounding box center [208, 188] width 59 height 21
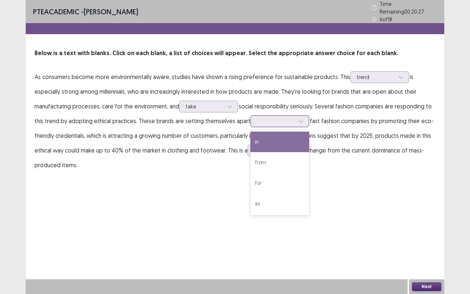
click at [298, 119] on icon at bounding box center [300, 121] width 5 height 5
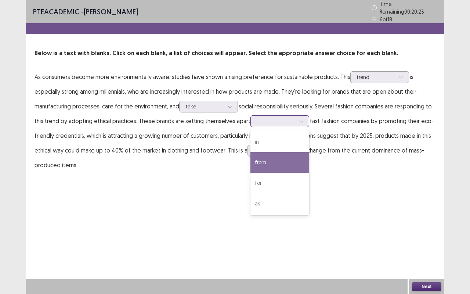
click at [276, 160] on div "from" at bounding box center [279, 162] width 59 height 21
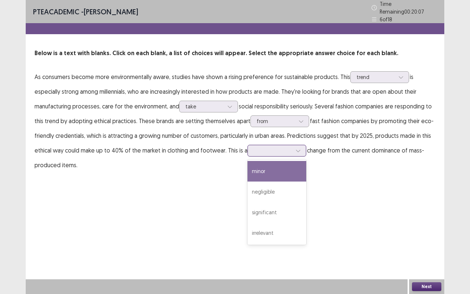
click at [305, 147] on div at bounding box center [276, 151] width 59 height 12
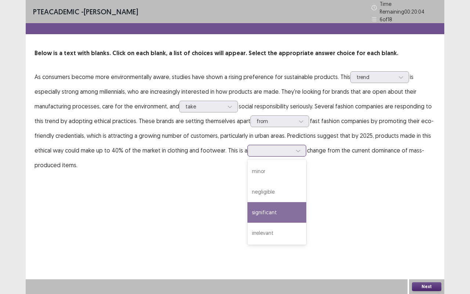
click at [266, 202] on div "significant" at bounding box center [276, 212] width 59 height 21
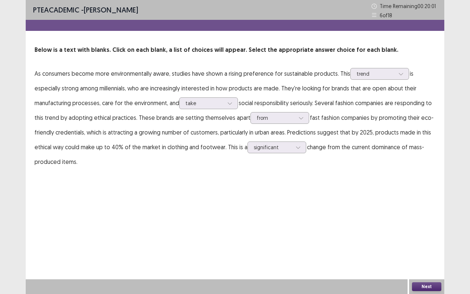
click at [425, 247] on button "Next" at bounding box center [426, 286] width 29 height 9
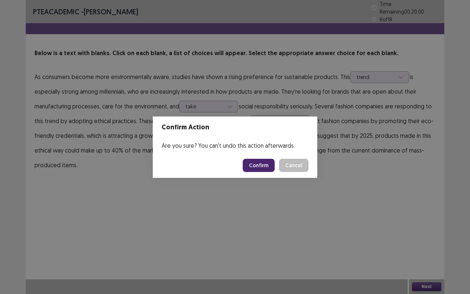
click at [255, 162] on button "Confirm" at bounding box center [259, 165] width 32 height 13
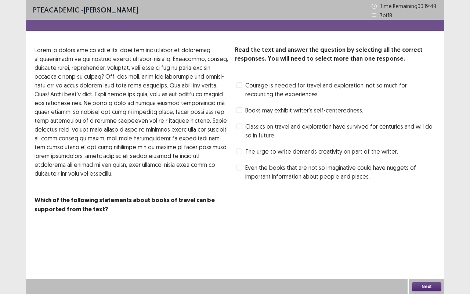
click at [244, 166] on label "Even the books that are not so imaginative could have nuggets of important info…" at bounding box center [335, 172] width 199 height 18
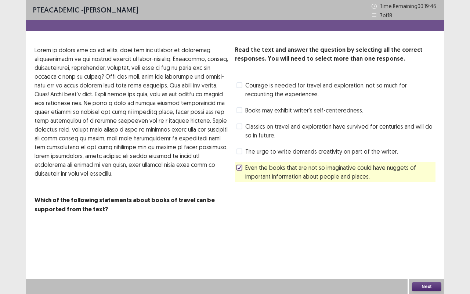
click at [430, 247] on button "Next" at bounding box center [426, 286] width 29 height 9
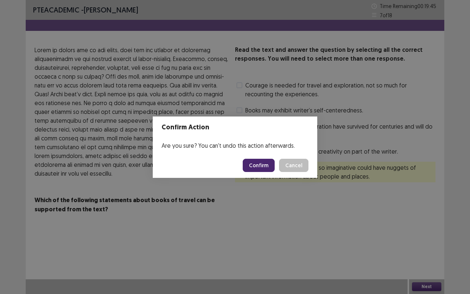
click at [264, 165] on button "Confirm" at bounding box center [259, 165] width 32 height 13
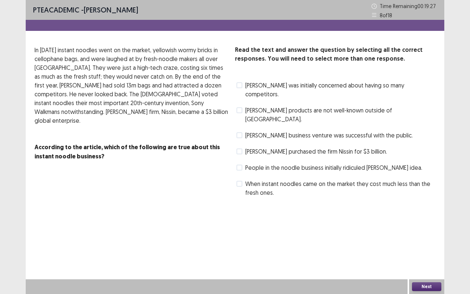
click at [264, 179] on span "When instant noodles came on the market they cost much less than the fresh ones." at bounding box center [340, 188] width 190 height 18
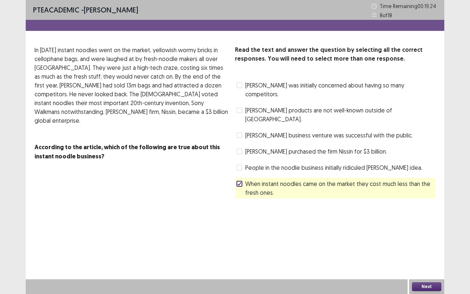
click at [253, 179] on span "When instant noodles came on the market they cost much less than the fresh ones." at bounding box center [340, 188] width 190 height 18
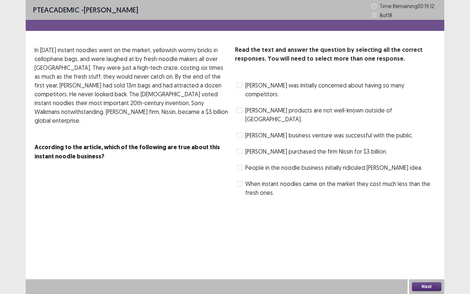
click at [269, 147] on span "[PERSON_NAME] purchased the firm Nissin for $3 billion." at bounding box center [316, 151] width 142 height 9
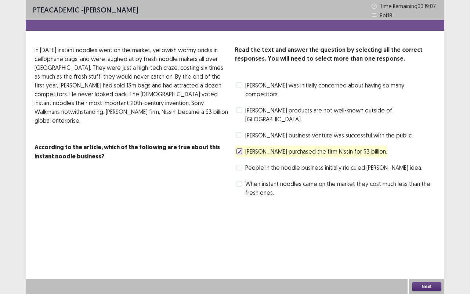
click at [428, 247] on button "Next" at bounding box center [426, 286] width 29 height 9
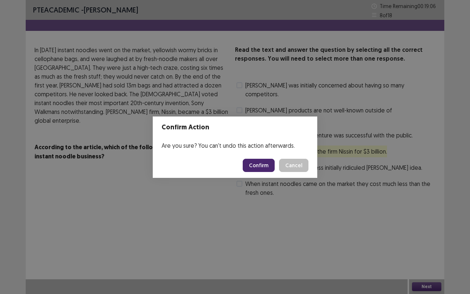
click at [260, 165] on button "Confirm" at bounding box center [259, 165] width 32 height 13
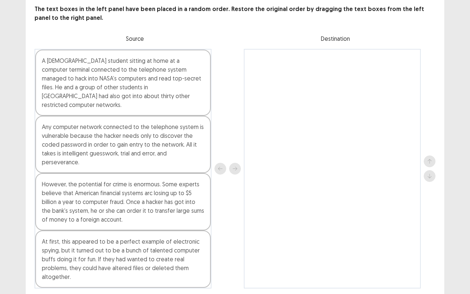
scroll to position [41, 0]
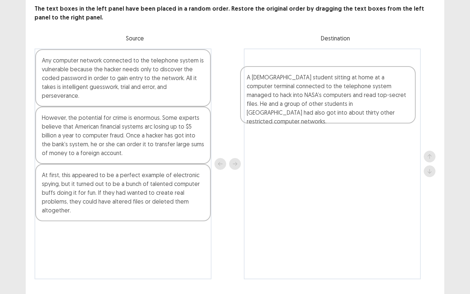
drag, startPoint x: 83, startPoint y: 93, endPoint x: 290, endPoint y: 109, distance: 207.7
click at [290, 109] on div "A [DEMOGRAPHIC_DATA] student sitting at home at a computer terminal connected t…" at bounding box center [235, 163] width 401 height 231
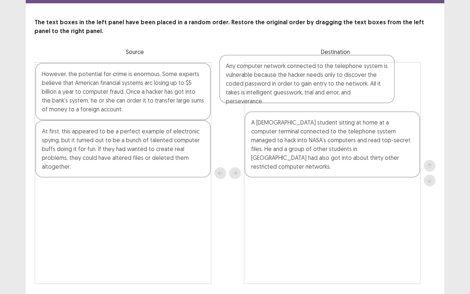
scroll to position [27, 0]
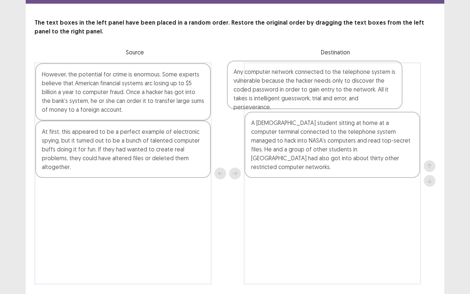
drag, startPoint x: 137, startPoint y: 90, endPoint x: 339, endPoint y: 104, distance: 202.4
click at [339, 104] on div "Any computer network connected to the telephone system is vulnerable because th…" at bounding box center [235, 173] width 401 height 222
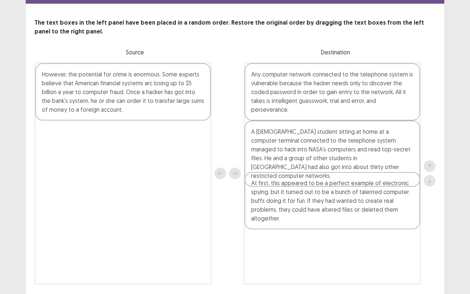
drag, startPoint x: 155, startPoint y: 168, endPoint x: 368, endPoint y: 220, distance: 219.5
click at [368, 220] on div "However, the potential for crime is enormous. Some experts believe that America…" at bounding box center [235, 173] width 401 height 222
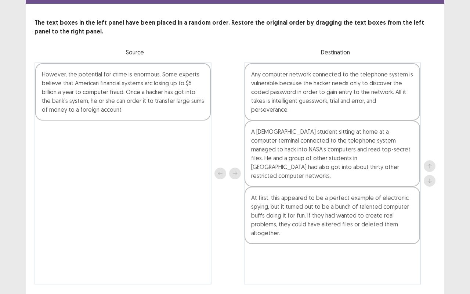
click at [143, 100] on div "However, the potential for crime is enormous. Some experts believe that America…" at bounding box center [122, 91] width 175 height 57
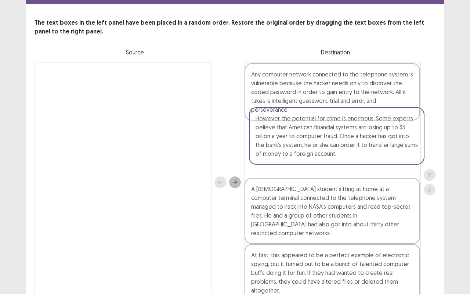
drag, startPoint x: 115, startPoint y: 97, endPoint x: 340, endPoint y: 140, distance: 228.7
click at [340, 140] on div "However, the potential for crime is enormous. Some experts believe that America…" at bounding box center [235, 181] width 401 height 239
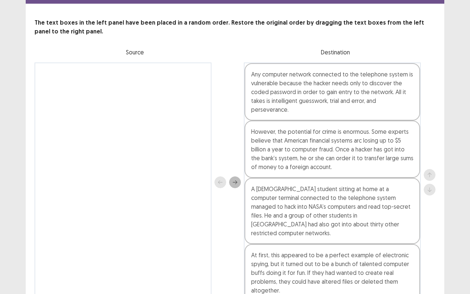
scroll to position [50, 0]
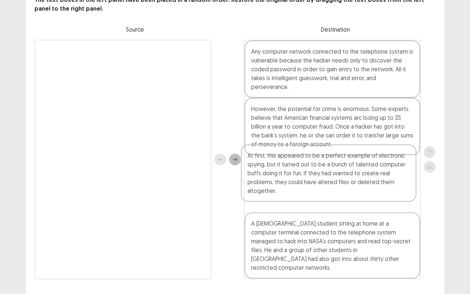
drag, startPoint x: 349, startPoint y: 245, endPoint x: 345, endPoint y: 184, distance: 61.8
click at [345, 184] on div "Any computer network connected to the telephone system is vulnerable because th…" at bounding box center [332, 159] width 177 height 239
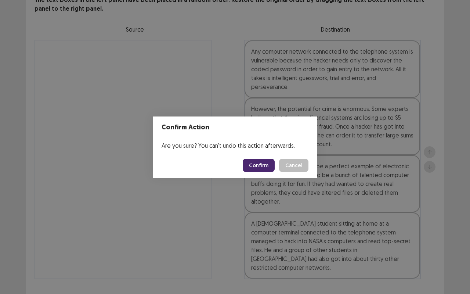
click at [264, 164] on button "Confirm" at bounding box center [259, 165] width 32 height 13
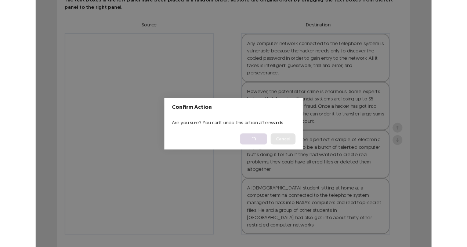
scroll to position [0, 0]
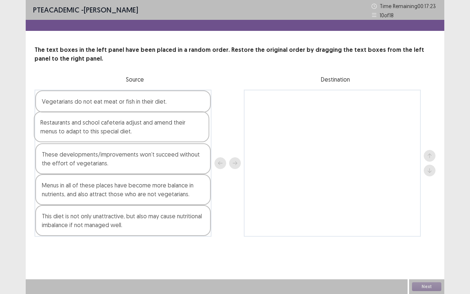
click at [109, 126] on div "Vegetarians do not eat meat or fish in their diet. Restaurants and school cafet…" at bounding box center [123, 163] width 177 height 147
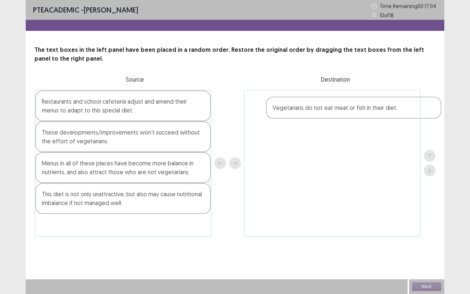
drag, startPoint x: 109, startPoint y: 103, endPoint x: 343, endPoint y: 108, distance: 233.5
click at [343, 108] on div "Vegetarians do not eat meat or fish in their diet. Restaurants and school cafet…" at bounding box center [235, 163] width 401 height 147
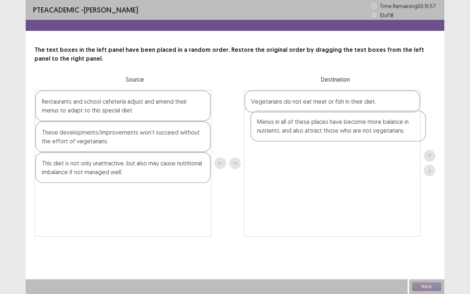
drag, startPoint x: 120, startPoint y: 169, endPoint x: 342, endPoint y: 122, distance: 227.3
click at [342, 122] on div "Restaurants and school cafeteria adjust and amend their menus to adapt to this …" at bounding box center [235, 163] width 401 height 147
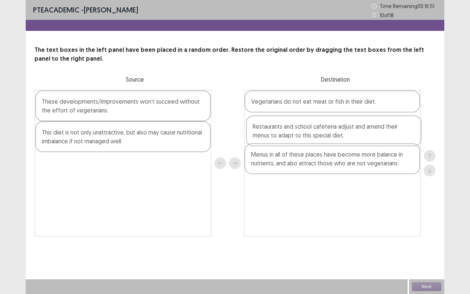
drag, startPoint x: 175, startPoint y: 112, endPoint x: 399, endPoint y: 139, distance: 225.5
click at [399, 139] on div "Restaurants and school cafeteria adjust and amend their menus to adapt to this …" at bounding box center [235, 163] width 401 height 147
click at [340, 106] on div "Vegetarians do not eat meat or fish in their diet." at bounding box center [331, 101] width 175 height 22
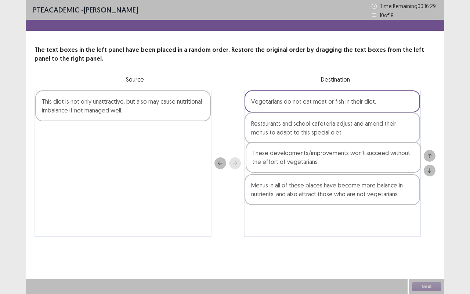
drag, startPoint x: 140, startPoint y: 115, endPoint x: 352, endPoint y: 167, distance: 219.0
click at [352, 167] on div "These developments/improvements won’t succeed without the effort of vegetarians…" at bounding box center [235, 163] width 401 height 147
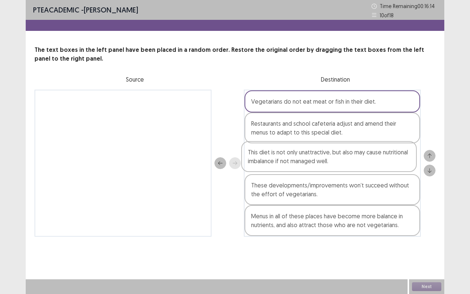
drag, startPoint x: 176, startPoint y: 109, endPoint x: 384, endPoint y: 162, distance: 214.2
click at [384, 162] on div "This diet is not only unattractive, but also may cause nutritional imbalance if…" at bounding box center [235, 163] width 401 height 147
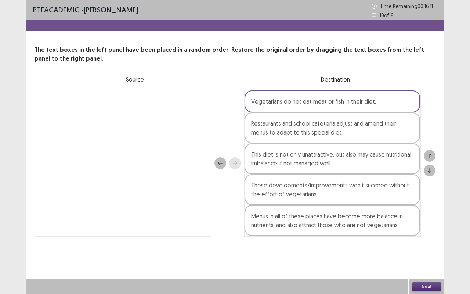
click at [427, 247] on button "Next" at bounding box center [426, 286] width 29 height 9
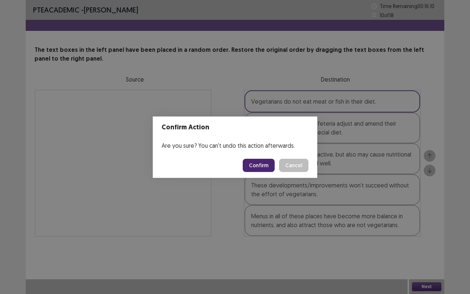
click at [260, 167] on button "Confirm" at bounding box center [259, 165] width 32 height 13
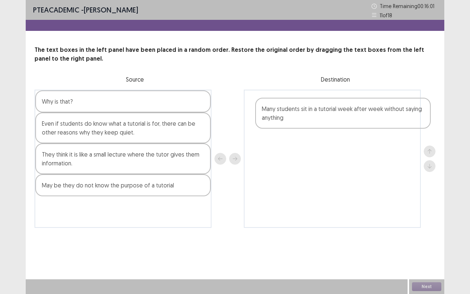
drag, startPoint x: 86, startPoint y: 164, endPoint x: 309, endPoint y: 117, distance: 227.6
click at [309, 117] on div "Why is that? Even if students do know what a tutorial is for, there can be othe…" at bounding box center [235, 159] width 401 height 138
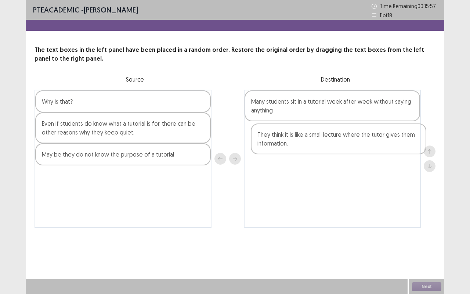
drag, startPoint x: 144, startPoint y: 162, endPoint x: 361, endPoint y: 141, distance: 218.0
click at [361, 141] on div "Why is that? Even if students do know what a tutorial is for, there can be othe…" at bounding box center [235, 159] width 401 height 138
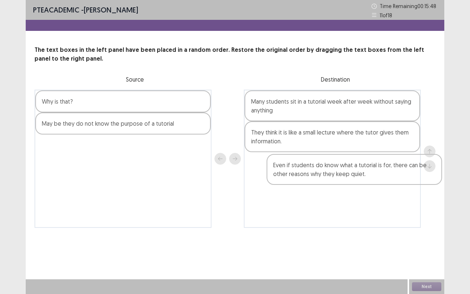
drag, startPoint x: 157, startPoint y: 136, endPoint x: 389, endPoint y: 177, distance: 235.3
click at [389, 177] on div "Why is that? Even if students do know what a tutorial is for, there can be othe…" at bounding box center [235, 159] width 401 height 138
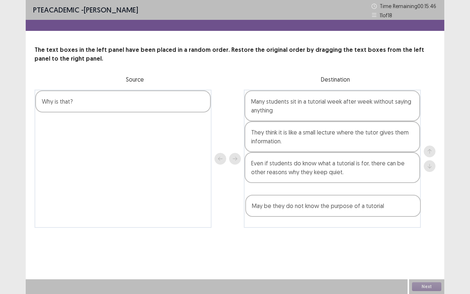
drag, startPoint x: 157, startPoint y: 126, endPoint x: 373, endPoint y: 215, distance: 234.0
click at [373, 215] on div "Why is that? May be they do not know the purpose of a tutorial Many students si…" at bounding box center [235, 159] width 401 height 138
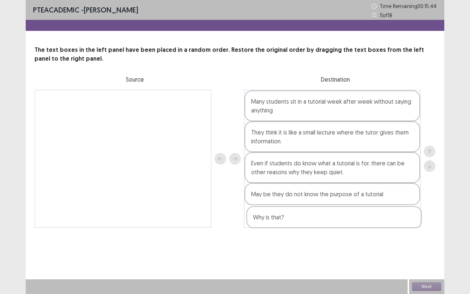
drag, startPoint x: 112, startPoint y: 104, endPoint x: 331, endPoint y: 233, distance: 254.1
click at [331, 233] on div "PTE academic - [PERSON_NAME] Time Remaining 00 : 15 : 44 11 of 18 The text boxe…" at bounding box center [235, 121] width 419 height 242
click at [427, 247] on button "Next" at bounding box center [426, 286] width 29 height 9
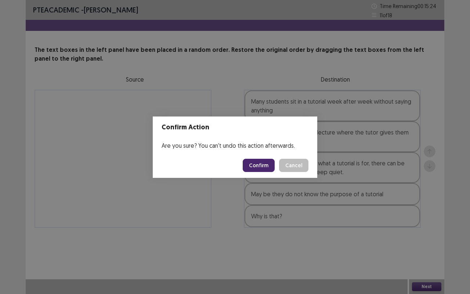
click at [266, 164] on button "Confirm" at bounding box center [259, 165] width 32 height 13
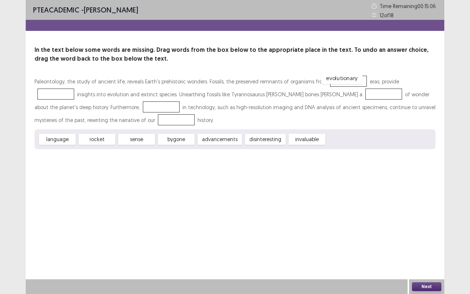
drag, startPoint x: 344, startPoint y: 137, endPoint x: 338, endPoint y: 76, distance: 61.2
drag, startPoint x: 304, startPoint y: 140, endPoint x: 413, endPoint y: 69, distance: 130.4
click at [413, 69] on span "invaluable" at bounding box center [416, 67] width 40 height 12
drag, startPoint x: 304, startPoint y: 140, endPoint x: 414, endPoint y: 81, distance: 124.5
drag, startPoint x: 142, startPoint y: 138, endPoint x: 282, endPoint y: 93, distance: 147.0
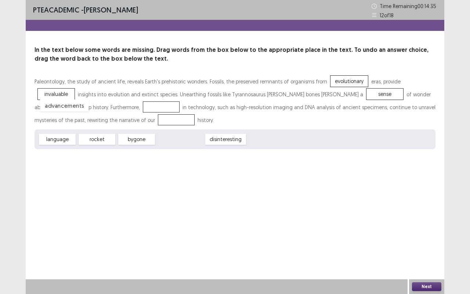
drag, startPoint x: 175, startPoint y: 140, endPoint x: 57, endPoint y: 107, distance: 122.7
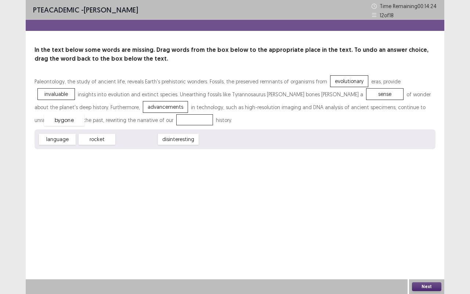
drag, startPoint x: 139, startPoint y: 142, endPoint x: 67, endPoint y: 122, distance: 74.5
click at [431, 247] on button "Next" at bounding box center [426, 286] width 29 height 9
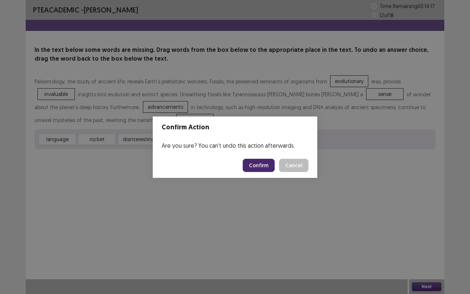
click at [262, 164] on button "Confirm" at bounding box center [259, 165] width 32 height 13
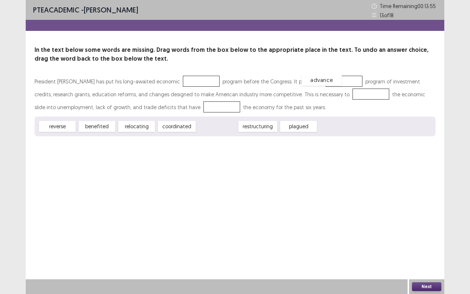
drag, startPoint x: 214, startPoint y: 126, endPoint x: 317, endPoint y: 79, distance: 113.5
drag, startPoint x: 51, startPoint y: 124, endPoint x: 307, endPoint y: 91, distance: 258.0
drag, startPoint x: 66, startPoint y: 125, endPoint x: 185, endPoint y: 79, distance: 127.4
drag, startPoint x: 134, startPoint y: 126, endPoint x: 318, endPoint y: 94, distance: 187.2
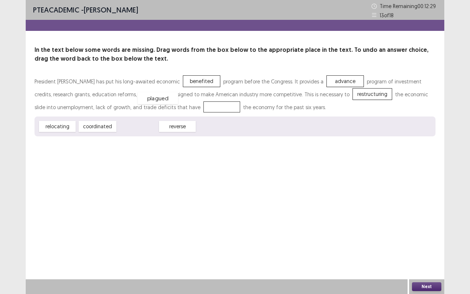
drag, startPoint x: 142, startPoint y: 125, endPoint x: 160, endPoint y: 101, distance: 30.2
click at [427, 247] on button "Next" at bounding box center [426, 286] width 29 height 9
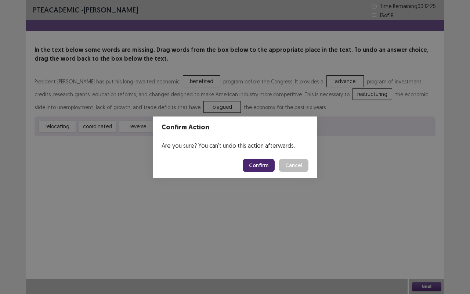
click at [265, 164] on button "Confirm" at bounding box center [259, 165] width 32 height 13
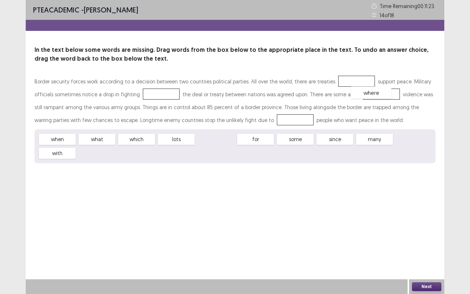
drag, startPoint x: 214, startPoint y: 140, endPoint x: 369, endPoint y: 93, distance: 162.1
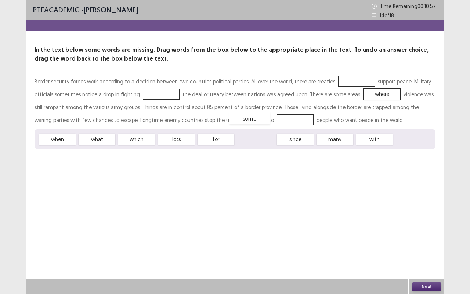
drag, startPoint x: 256, startPoint y: 137, endPoint x: 250, endPoint y: 117, distance: 21.5
click at [97, 137] on span "what" at bounding box center [95, 139] width 40 height 12
drag, startPoint x: 134, startPoint y: 138, endPoint x: 341, endPoint y: 79, distance: 215.2
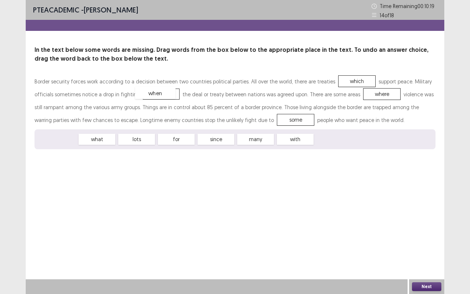
drag, startPoint x: 60, startPoint y: 139, endPoint x: 158, endPoint y: 93, distance: 108.4
click at [428, 247] on button "Next" at bounding box center [426, 286] width 29 height 9
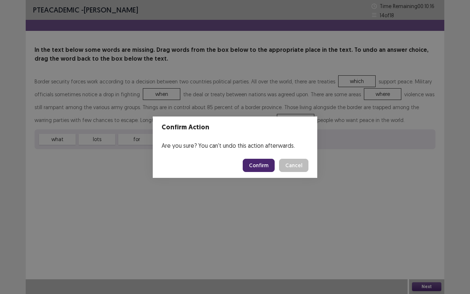
click at [258, 160] on button "Confirm" at bounding box center [259, 165] width 32 height 13
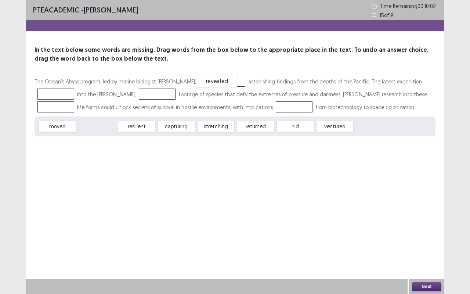
drag, startPoint x: 102, startPoint y: 126, endPoint x: 222, endPoint y: 80, distance: 128.4
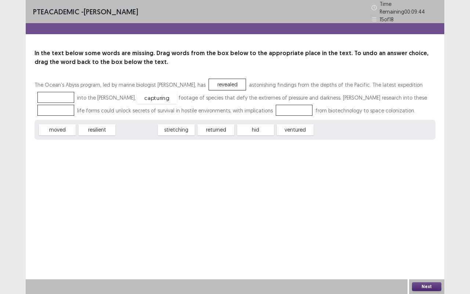
drag, startPoint x: 133, startPoint y: 126, endPoint x: 153, endPoint y: 95, distance: 36.9
drag, startPoint x: 251, startPoint y: 128, endPoint x: 52, endPoint y: 108, distance: 200.0
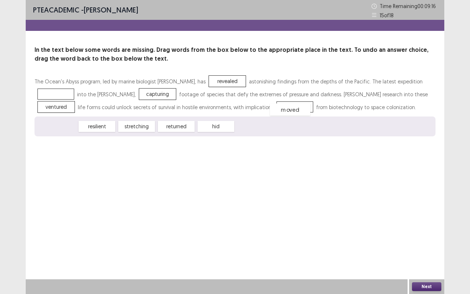
drag, startPoint x: 50, startPoint y: 125, endPoint x: 282, endPoint y: 108, distance: 232.7
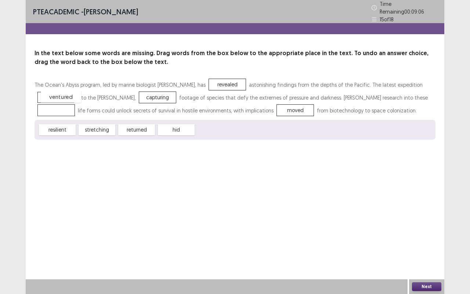
drag, startPoint x: 61, startPoint y: 106, endPoint x: 64, endPoint y: 93, distance: 14.1
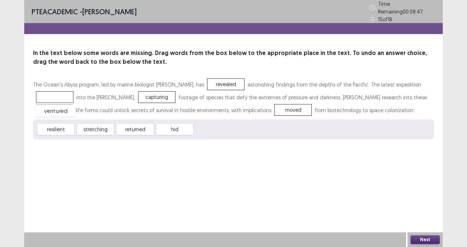
drag, startPoint x: 47, startPoint y: 92, endPoint x: 48, endPoint y: 106, distance: 13.6
drag, startPoint x: 128, startPoint y: 127, endPoint x: 48, endPoint y: 93, distance: 86.7
click at [423, 241] on button "Next" at bounding box center [424, 240] width 29 height 9
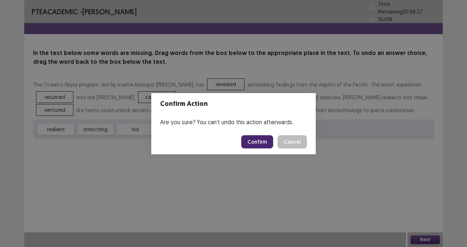
click at [262, 140] on button "Confirm" at bounding box center [257, 141] width 32 height 13
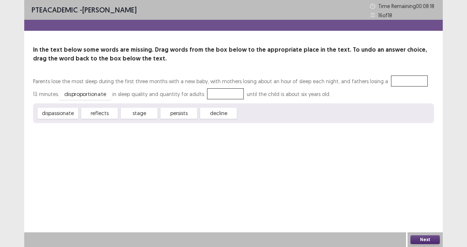
drag, startPoint x: 256, startPoint y: 114, endPoint x: 78, endPoint y: 94, distance: 179.1
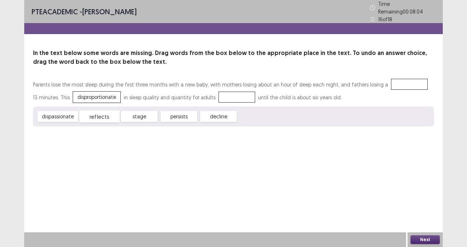
click at [102, 114] on span "reflects" at bounding box center [99, 117] width 40 height 12
drag, startPoint x: 175, startPoint y: 115, endPoint x: 222, endPoint y: 95, distance: 51.3
drag, startPoint x: 142, startPoint y: 112, endPoint x: 232, endPoint y: 96, distance: 92.1
drag, startPoint x: 137, startPoint y: 112, endPoint x: 393, endPoint y: 80, distance: 257.5
drag, startPoint x: 94, startPoint y: 95, endPoint x: 396, endPoint y: 84, distance: 303.0
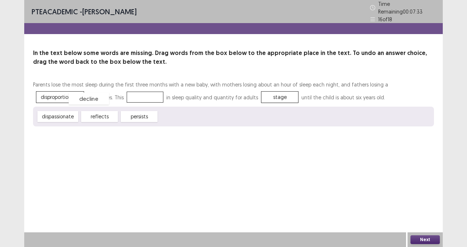
drag, startPoint x: 180, startPoint y: 114, endPoint x: 90, endPoint y: 96, distance: 91.7
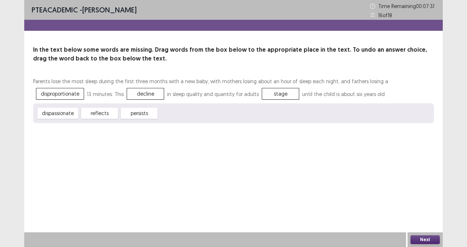
click at [428, 239] on button "Next" at bounding box center [424, 240] width 29 height 9
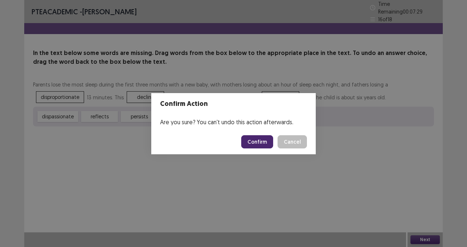
click at [263, 142] on button "Confirm" at bounding box center [257, 141] width 32 height 13
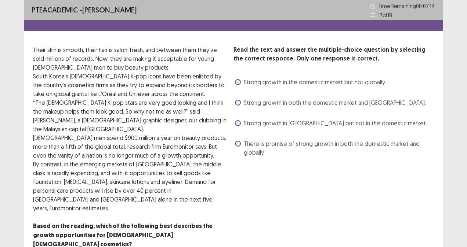
click at [289, 146] on span "There is promise of strong growth in both the domestic market and globally." at bounding box center [339, 149] width 190 height 18
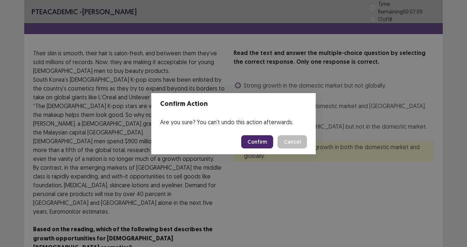
click at [263, 141] on button "Confirm" at bounding box center [257, 141] width 32 height 13
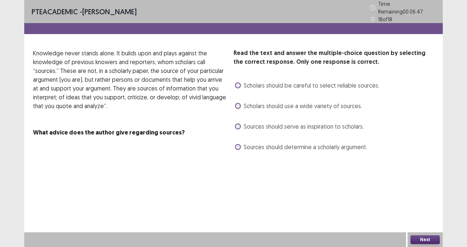
click at [294, 124] on span "Sources should serve as inspiration to scholars." at bounding box center [304, 126] width 120 height 9
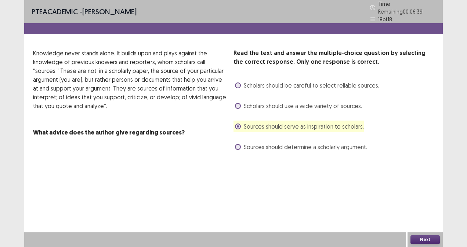
click at [427, 239] on button "Next" at bounding box center [424, 240] width 29 height 9
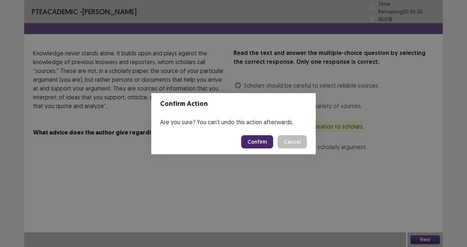
click at [294, 139] on button "Cancel" at bounding box center [292, 141] width 29 height 13
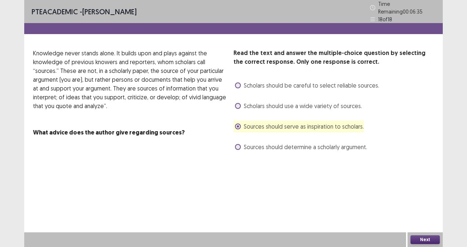
click at [307, 82] on span "Scholars should be careful to select reliable sources." at bounding box center [311, 85] width 135 height 9
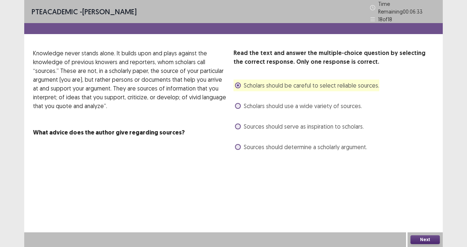
click at [433, 242] on button "Next" at bounding box center [424, 240] width 29 height 9
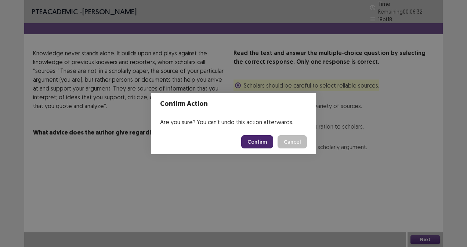
click at [261, 143] on button "Confirm" at bounding box center [257, 141] width 32 height 13
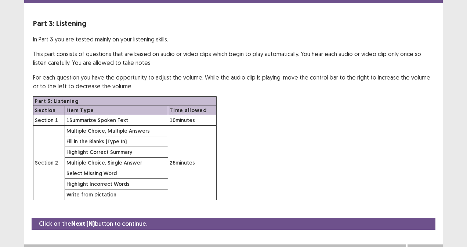
scroll to position [38, 0]
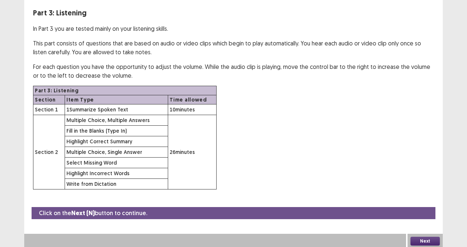
click at [430, 242] on button "Next" at bounding box center [424, 241] width 29 height 9
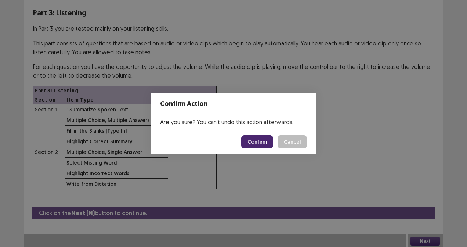
click at [263, 142] on button "Confirm" at bounding box center [257, 141] width 32 height 13
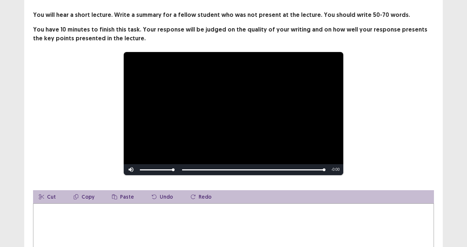
scroll to position [0, 0]
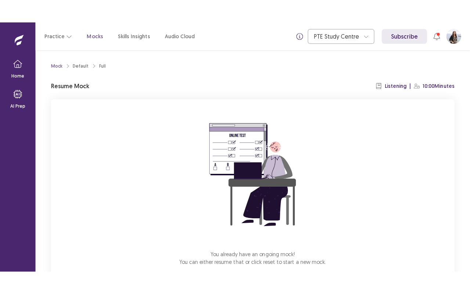
scroll to position [43, 0]
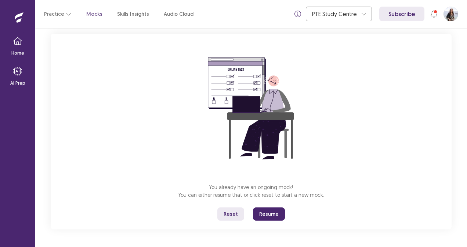
click at [274, 215] on button "Resume" at bounding box center [269, 214] width 32 height 13
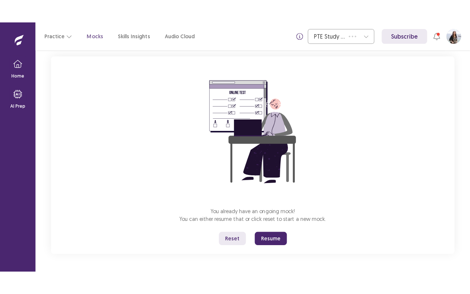
scroll to position [0, 0]
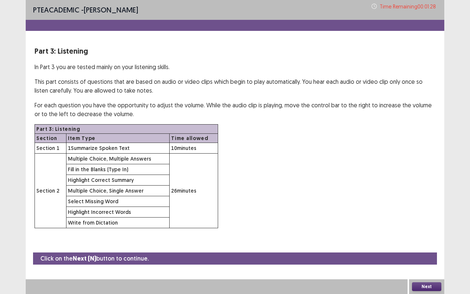
click at [427, 247] on button "Next" at bounding box center [426, 286] width 29 height 9
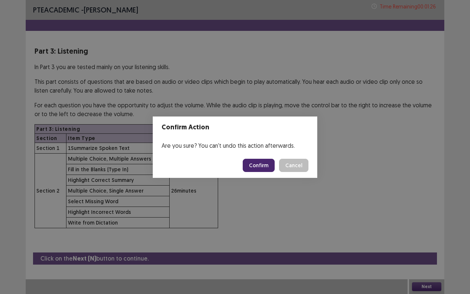
click at [261, 164] on button "Confirm" at bounding box center [259, 165] width 32 height 13
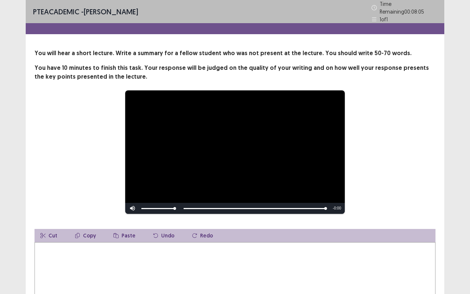
click at [222, 247] on textarea at bounding box center [235, 282] width 401 height 81
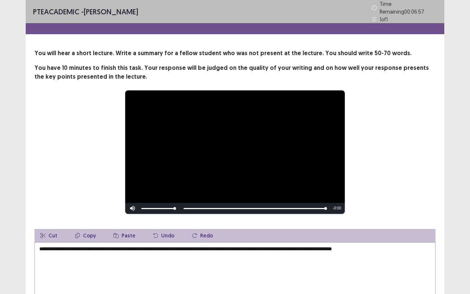
click at [338, 247] on textarea "**********" at bounding box center [235, 282] width 401 height 81
click at [393, 245] on textarea "**********" at bounding box center [235, 282] width 401 height 81
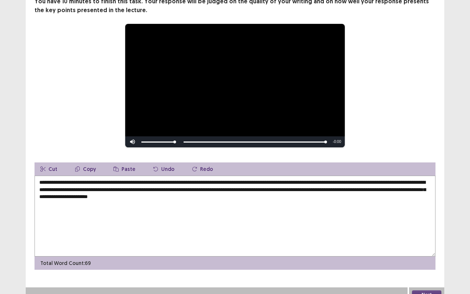
scroll to position [71, 0]
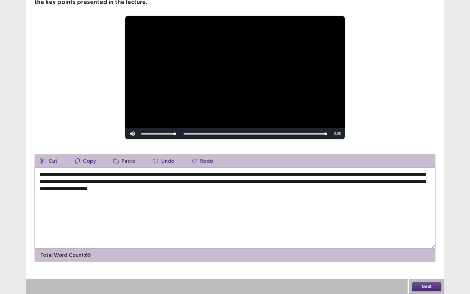
type textarea "**********"
click at [428, 247] on button "Next" at bounding box center [426, 286] width 29 height 9
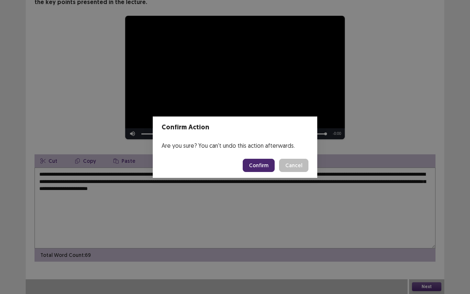
click at [262, 162] on button "Confirm" at bounding box center [259, 165] width 32 height 13
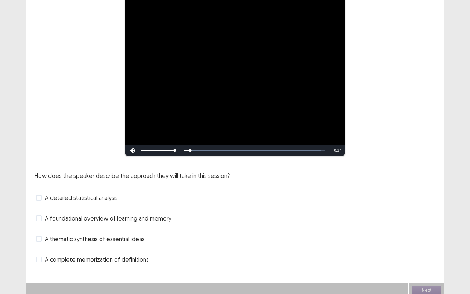
scroll to position [77, 0]
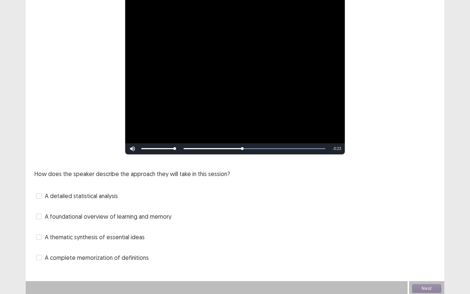
click at [155, 214] on span "A foundational overview of learning and memory" at bounding box center [108, 216] width 127 height 9
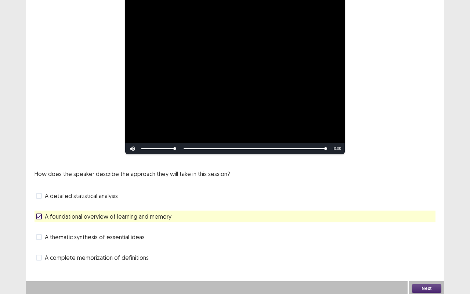
click at [104, 193] on span "A detailed statistical analysis" at bounding box center [81, 195] width 73 height 9
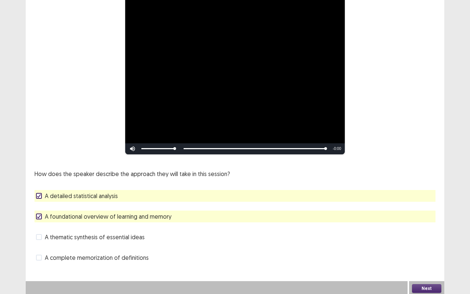
click at [104, 193] on span "A detailed statistical analysis" at bounding box center [81, 195] width 73 height 9
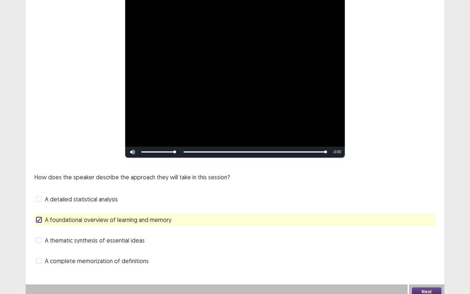
click at [426, 247] on button "Next" at bounding box center [426, 291] width 29 height 9
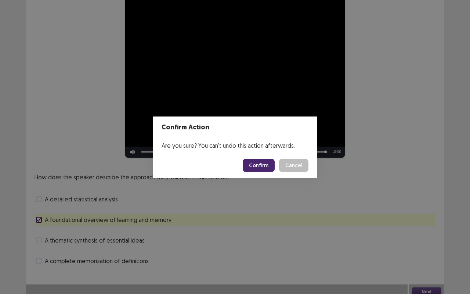
click at [262, 165] on button "Confirm" at bounding box center [259, 165] width 32 height 13
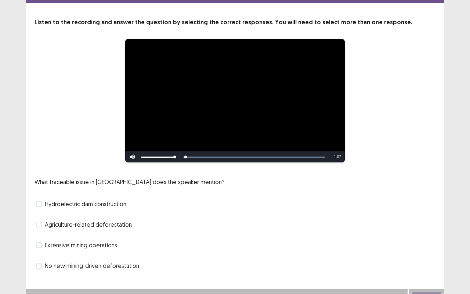
scroll to position [37, 0]
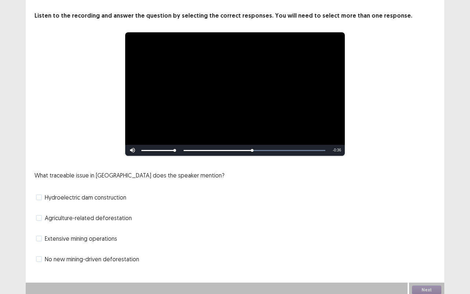
click at [108, 216] on span "Agriculture-related deforestation" at bounding box center [88, 217] width 87 height 9
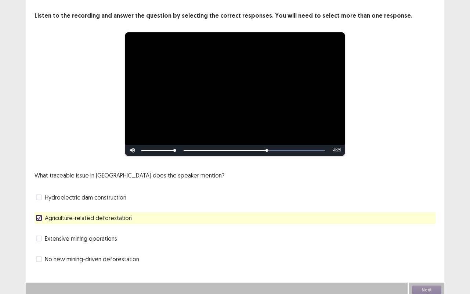
click at [95, 237] on span "Extensive mining operations" at bounding box center [81, 238] width 72 height 9
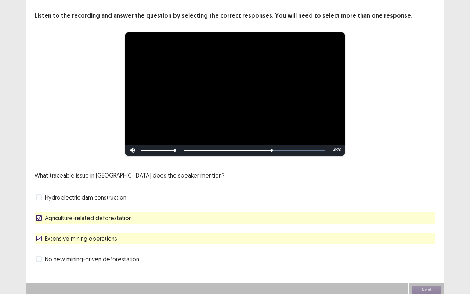
click at [95, 237] on span "Extensive mining operations" at bounding box center [81, 238] width 72 height 9
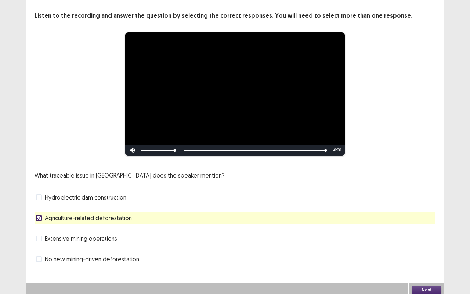
click at [90, 234] on span "Extensive mining operations" at bounding box center [81, 238] width 72 height 9
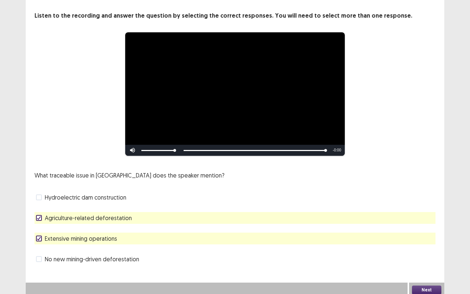
click at [90, 234] on span "Extensive mining operations" at bounding box center [81, 238] width 72 height 9
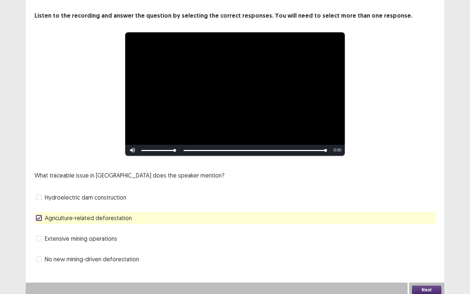
click at [419, 247] on button "Next" at bounding box center [426, 289] width 29 height 9
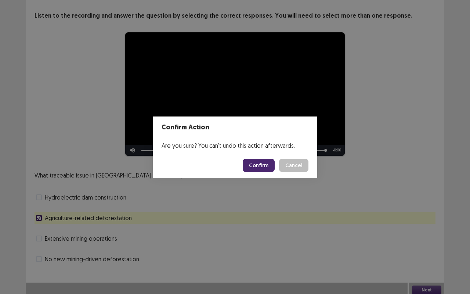
click at [256, 166] on button "Confirm" at bounding box center [259, 165] width 32 height 13
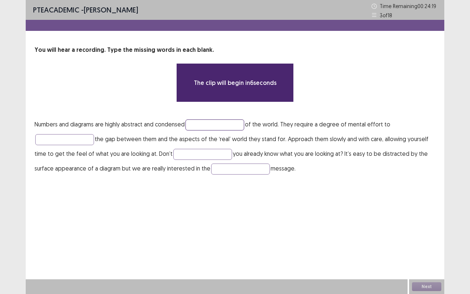
click at [228, 121] on input "text" at bounding box center [214, 124] width 59 height 11
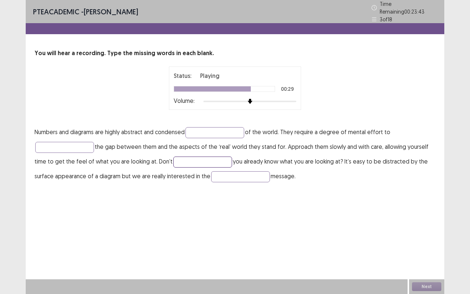
click at [209, 159] on input "text" at bounding box center [202, 161] width 59 height 11
type input "******"
click at [220, 171] on input "text" at bounding box center [240, 176] width 59 height 11
type input "**********"
click at [206, 129] on input "text" at bounding box center [214, 132] width 59 height 11
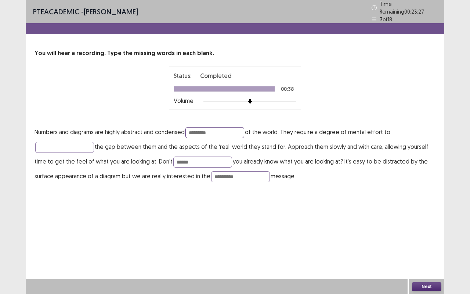
type input "*********"
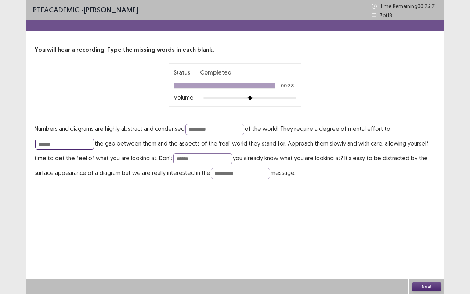
type input "******"
click at [427, 247] on button "Next" at bounding box center [426, 286] width 29 height 9
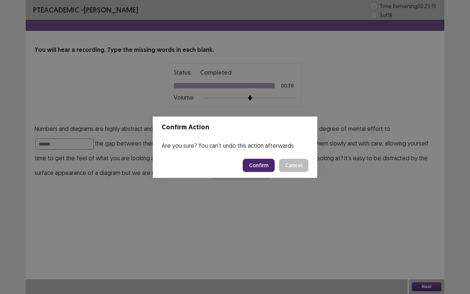
click at [250, 163] on button "Confirm" at bounding box center [259, 165] width 32 height 13
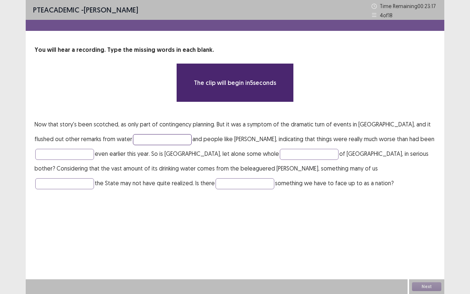
click at [145, 140] on input "text" at bounding box center [162, 139] width 59 height 11
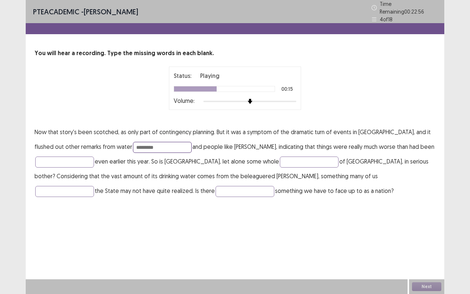
type input "*********"
type input "**********"
type input "*******"
type input "******"
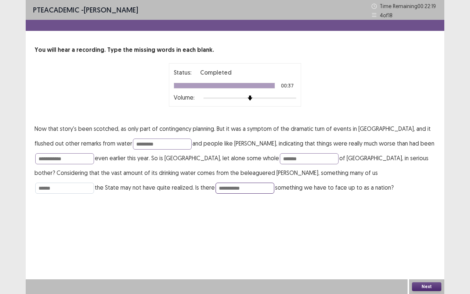
type input "**********"
click at [94, 182] on input "******" at bounding box center [64, 187] width 59 height 11
type input "*******"
click at [433, 247] on button "Next" at bounding box center [426, 286] width 29 height 9
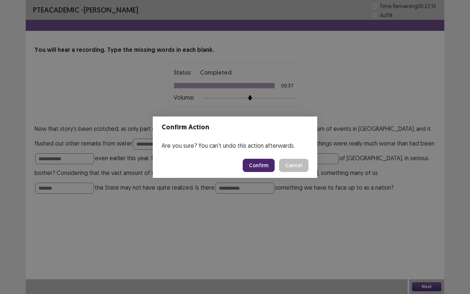
click at [264, 165] on button "Confirm" at bounding box center [259, 165] width 32 height 13
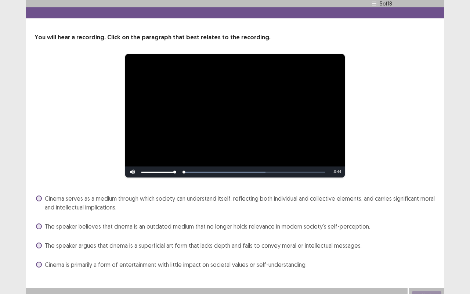
scroll to position [21, 0]
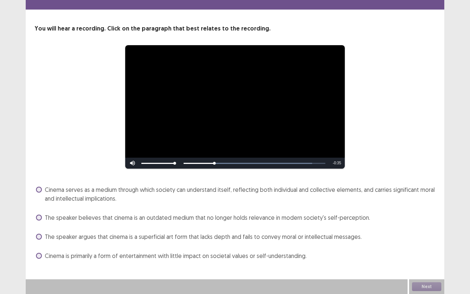
click at [176, 189] on span "Cinema serves as a medium through which society can understand itself, reflecti…" at bounding box center [240, 194] width 391 height 18
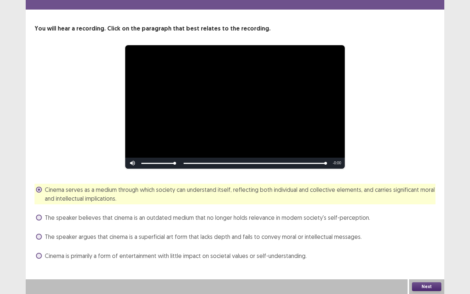
click at [422, 247] on button "Next" at bounding box center [426, 286] width 29 height 9
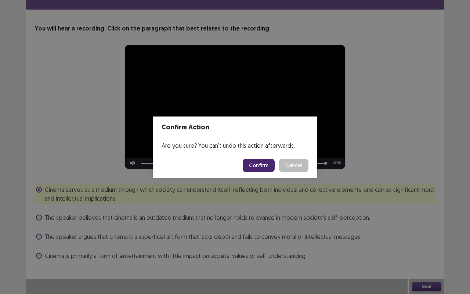
click at [261, 161] on button "Confirm" at bounding box center [259, 165] width 32 height 13
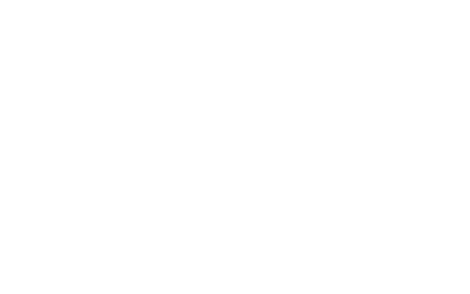
scroll to position [0, 0]
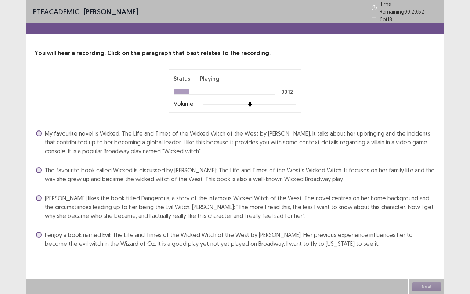
click at [236, 130] on span "My favourite novel is Wicked: The Life and Times of the Wicked Witch of the Wes…" at bounding box center [240, 142] width 391 height 26
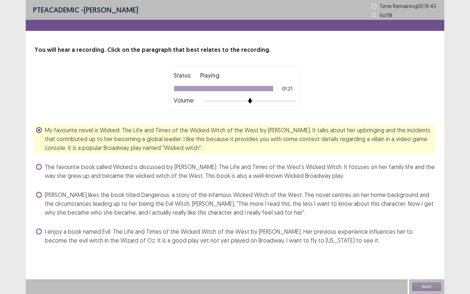
click at [424, 247] on div "Next" at bounding box center [426, 286] width 35 height 15
click at [424, 247] on button "Next" at bounding box center [426, 286] width 29 height 9
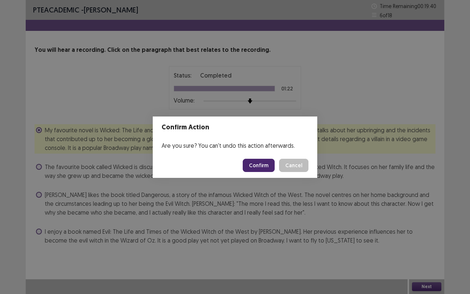
click at [260, 163] on button "Confirm" at bounding box center [259, 165] width 32 height 13
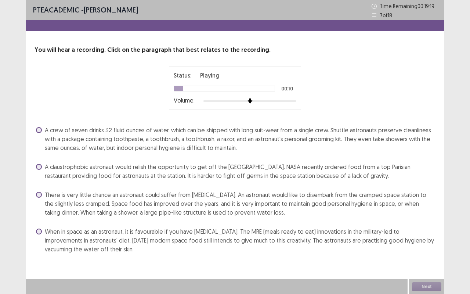
click at [196, 238] on span "When in space as an astronaut, it is favourable if you have claustrophobia. The…" at bounding box center [240, 240] width 391 height 26
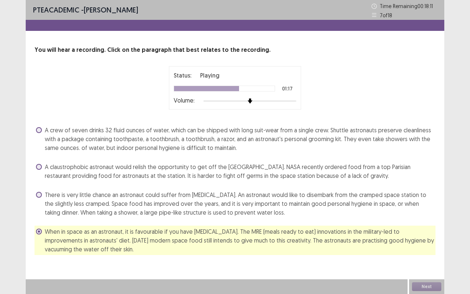
click at [220, 210] on span "There is very little chance an astronaut could suffer from claustrophobia. An a…" at bounding box center [240, 203] width 391 height 26
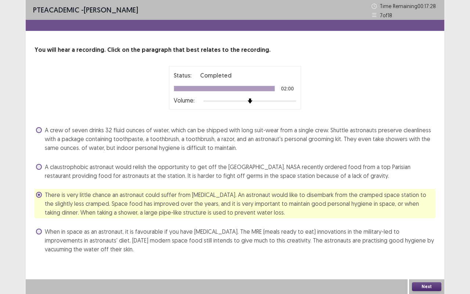
click at [427, 247] on button "Next" at bounding box center [426, 286] width 29 height 9
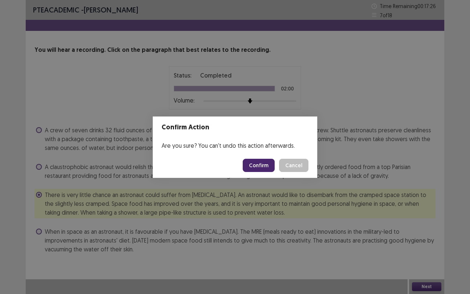
click at [265, 165] on button "Confirm" at bounding box center [259, 165] width 32 height 13
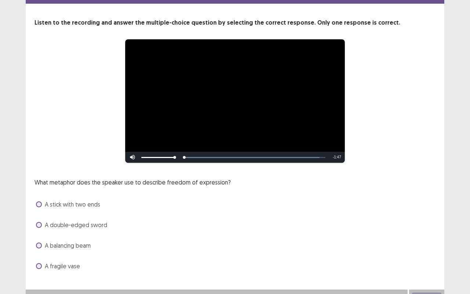
scroll to position [37, 0]
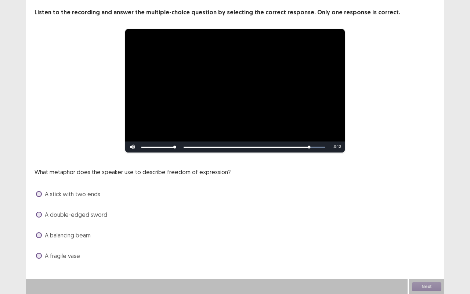
click at [68, 237] on span "A balancing beam" at bounding box center [68, 235] width 46 height 9
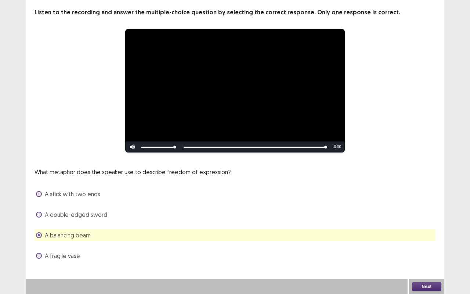
click at [428, 247] on button "Next" at bounding box center [426, 286] width 29 height 9
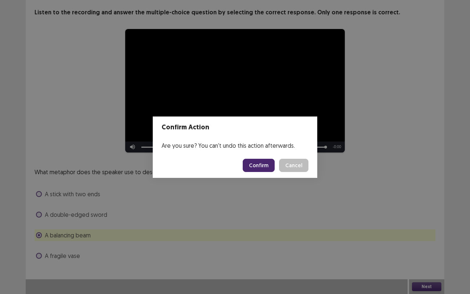
click at [256, 165] on button "Confirm" at bounding box center [259, 165] width 32 height 13
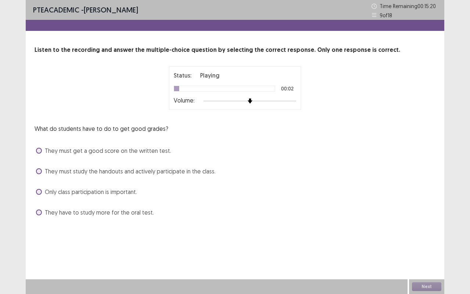
click at [161, 173] on span "They must study the handouts and actively participate in the class." at bounding box center [130, 171] width 171 height 9
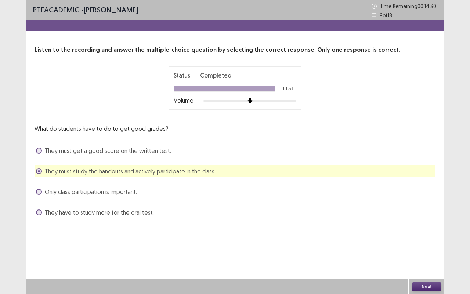
click at [423, 247] on button "Next" at bounding box center [426, 286] width 29 height 9
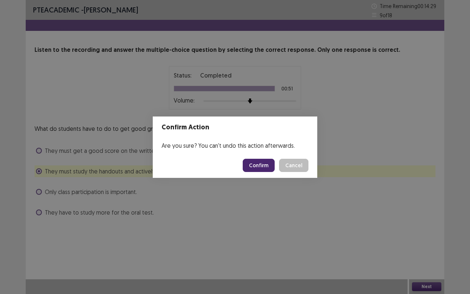
click at [423, 247] on div "Confirm Action Are you sure? You can't undo this action afterwards. Confirm Can…" at bounding box center [235, 147] width 470 height 294
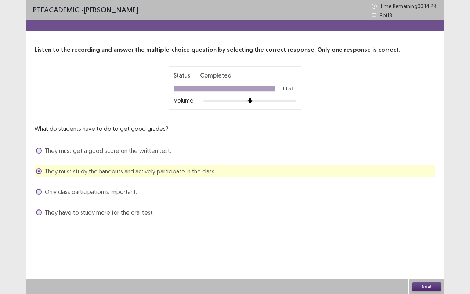
click at [422, 247] on button "Next" at bounding box center [426, 286] width 29 height 9
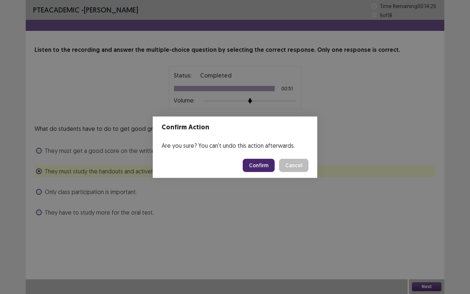
click at [253, 162] on button "Confirm" at bounding box center [259, 165] width 32 height 13
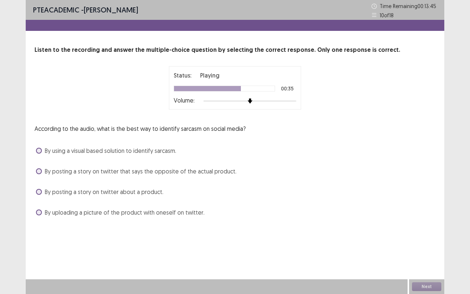
click at [122, 170] on span "By posting a story on twitter that says the opposite of the actual product." at bounding box center [141, 171] width 192 height 9
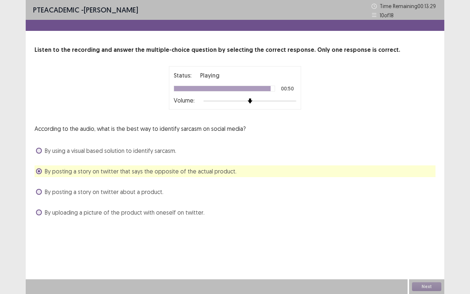
click at [142, 148] on span "By using a visual based solution to identify sarcasm." at bounding box center [110, 150] width 131 height 9
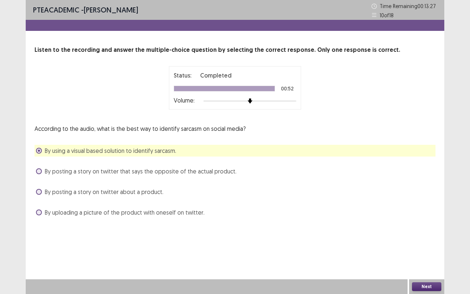
click at [431, 247] on button "Next" at bounding box center [426, 286] width 29 height 9
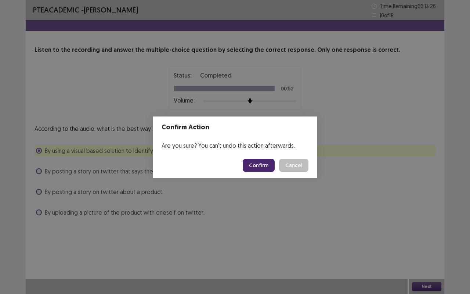
click at [264, 165] on button "Confirm" at bounding box center [259, 165] width 32 height 13
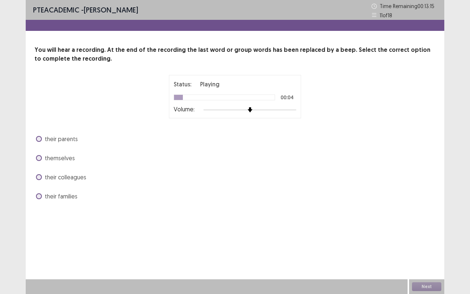
click at [52, 159] on span "themselves" at bounding box center [60, 157] width 30 height 9
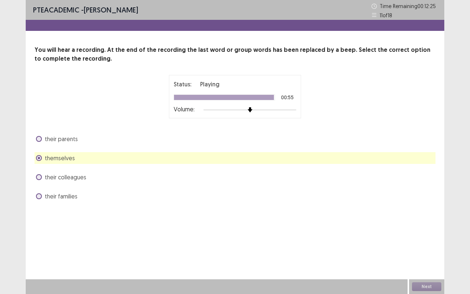
click at [430, 247] on div "Next" at bounding box center [426, 286] width 35 height 15
click at [430, 247] on button "Next" at bounding box center [426, 286] width 29 height 9
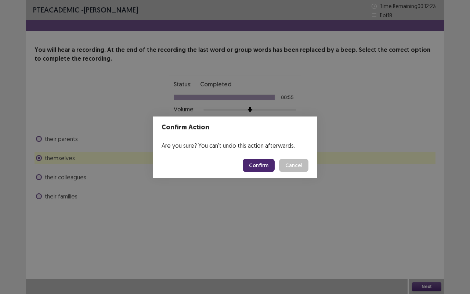
click at [266, 163] on button "Confirm" at bounding box center [259, 165] width 32 height 13
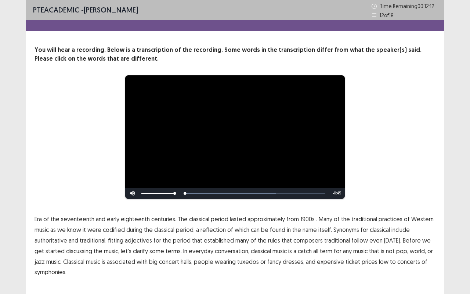
scroll to position [15, 0]
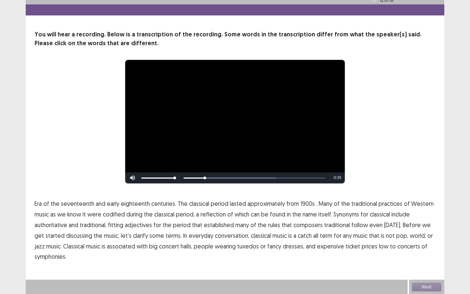
click at [302, 202] on span "1900s" at bounding box center [307, 203] width 14 height 9
click at [336, 224] on span "traditional" at bounding box center [337, 224] width 26 height 9
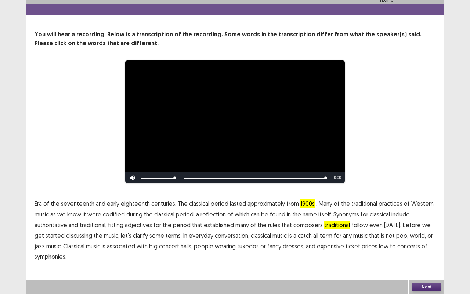
click at [424, 247] on button "Next" at bounding box center [426, 286] width 29 height 9
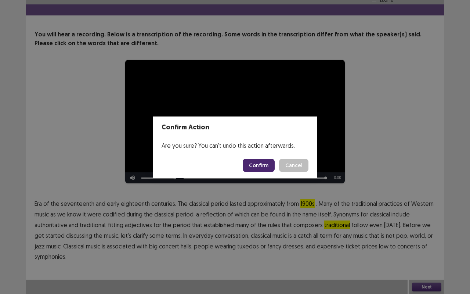
click at [301, 163] on button "Cancel" at bounding box center [293, 165] width 29 height 13
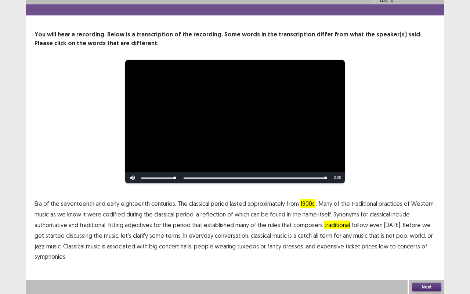
click at [379, 245] on span "low" at bounding box center [384, 246] width 10 height 9
click at [426, 247] on button "Next" at bounding box center [426, 286] width 29 height 9
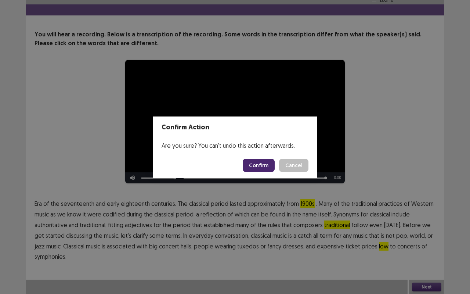
click at [257, 164] on button "Confirm" at bounding box center [259, 165] width 32 height 13
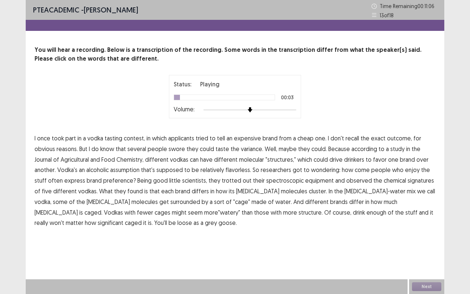
click at [184, 137] on span "applicants" at bounding box center [181, 138] width 26 height 9
click at [247, 148] on span "variance." at bounding box center [252, 148] width 22 height 9
click at [124, 169] on span "assumption" at bounding box center [124, 169] width 29 height 9
click at [346, 180] on span "observed" at bounding box center [359, 180] width 26 height 9
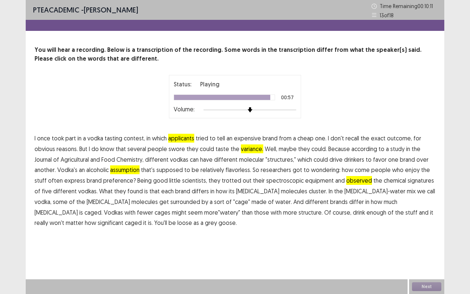
click at [123, 218] on span "significant" at bounding box center [111, 222] width 26 height 9
click at [423, 247] on button "Next" at bounding box center [426, 286] width 29 height 9
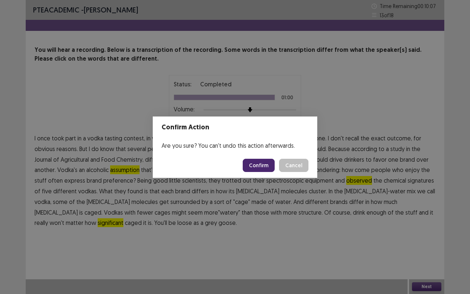
click at [264, 165] on button "Confirm" at bounding box center [259, 165] width 32 height 13
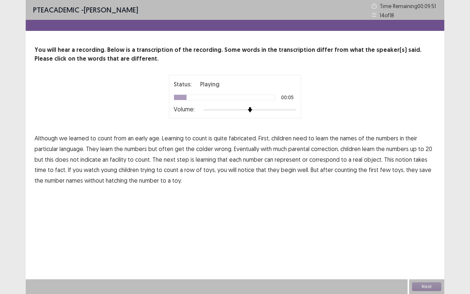
click at [243, 138] on span "fabricated." at bounding box center [243, 138] width 28 height 9
click at [206, 149] on span "colder" at bounding box center [204, 148] width 17 height 9
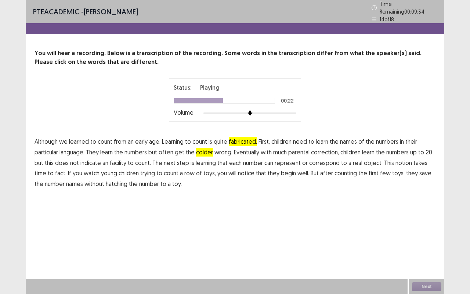
click at [120, 159] on span "facility" at bounding box center [118, 162] width 17 height 9
click at [55, 169] on span "fact." at bounding box center [60, 173] width 11 height 9
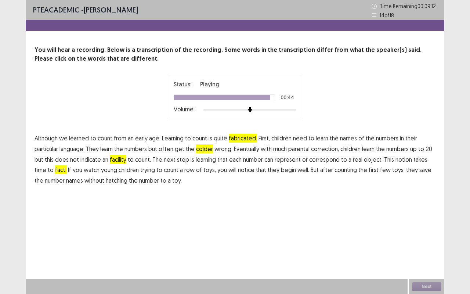
click at [112, 182] on span "hatching" at bounding box center [117, 180] width 22 height 9
click at [425, 247] on button "Next" at bounding box center [426, 286] width 29 height 9
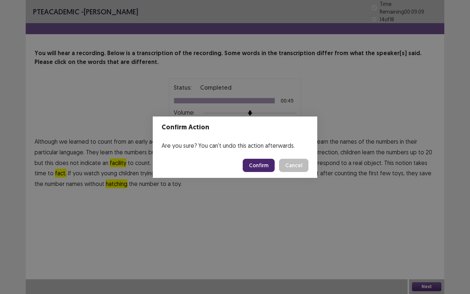
click at [265, 164] on button "Confirm" at bounding box center [259, 165] width 32 height 13
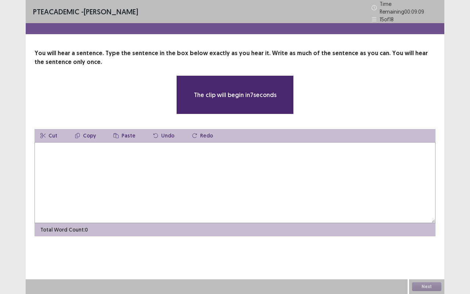
drag, startPoint x: 265, startPoint y: 164, endPoint x: 261, endPoint y: 162, distance: 4.0
click at [261, 162] on textarea at bounding box center [235, 182] width 401 height 81
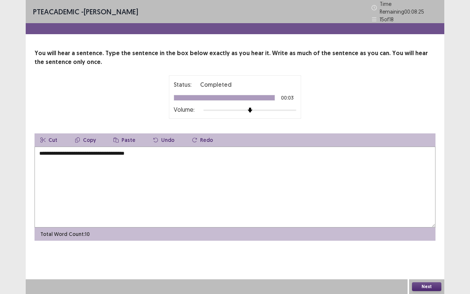
click at [100, 148] on textarea "**********" at bounding box center [235, 186] width 401 height 81
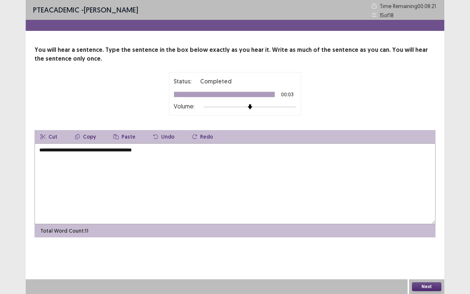
type textarea "**********"
click at [433, 247] on button "Next" at bounding box center [426, 286] width 29 height 9
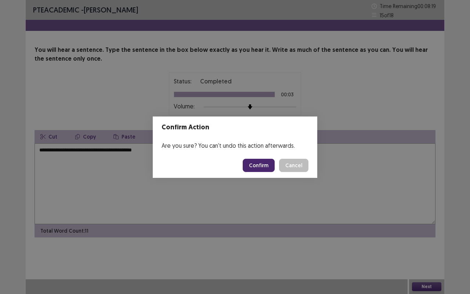
click at [264, 163] on button "Confirm" at bounding box center [259, 165] width 32 height 13
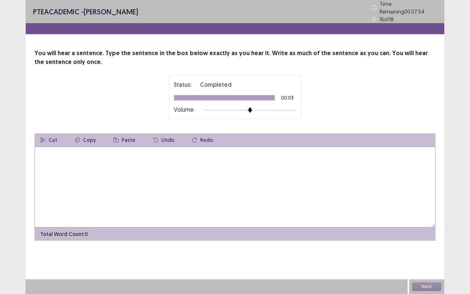
click at [264, 163] on textarea at bounding box center [235, 186] width 401 height 81
type textarea "**********"
click at [431, 247] on button "Next" at bounding box center [426, 286] width 29 height 9
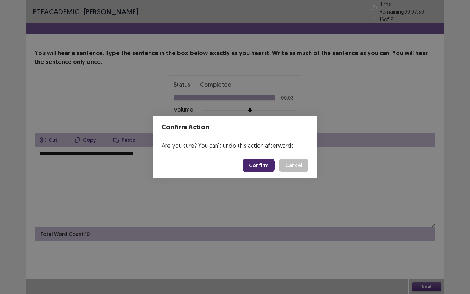
click at [262, 164] on button "Confirm" at bounding box center [259, 165] width 32 height 13
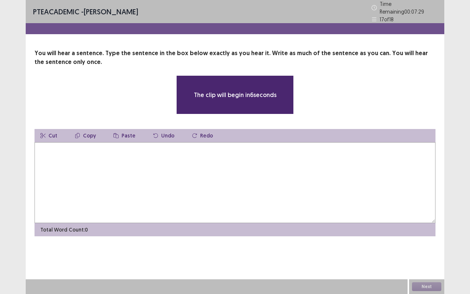
click at [262, 164] on textarea at bounding box center [235, 182] width 401 height 81
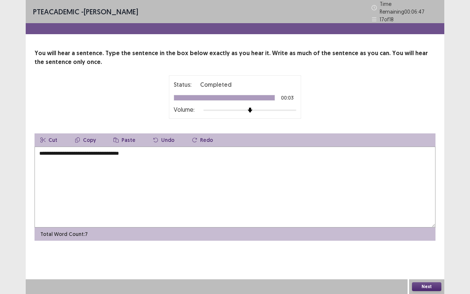
click at [117, 149] on textarea "**********" at bounding box center [235, 186] width 401 height 81
click at [145, 151] on textarea "**********" at bounding box center [235, 186] width 401 height 81
click at [37, 149] on textarea "**********" at bounding box center [235, 186] width 401 height 81
type textarea "**********"
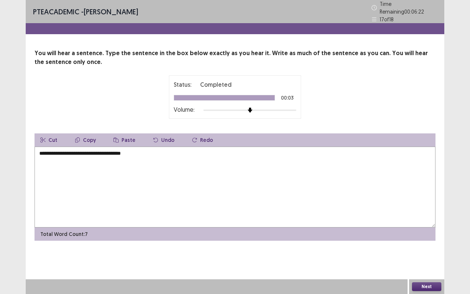
click at [440, 247] on button "Next" at bounding box center [426, 286] width 29 height 9
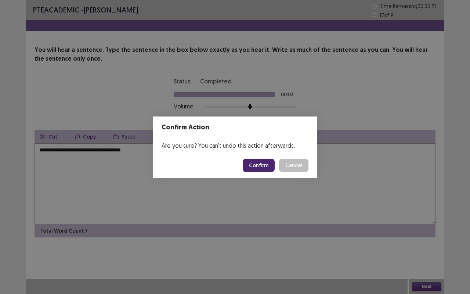
click at [256, 164] on button "Confirm" at bounding box center [259, 165] width 32 height 13
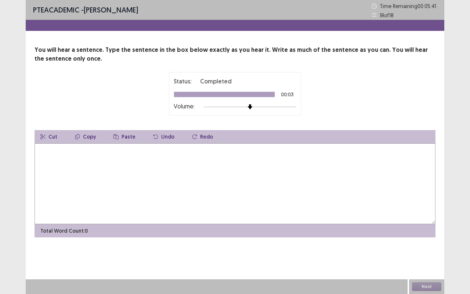
click at [256, 164] on textarea at bounding box center [235, 183] width 401 height 81
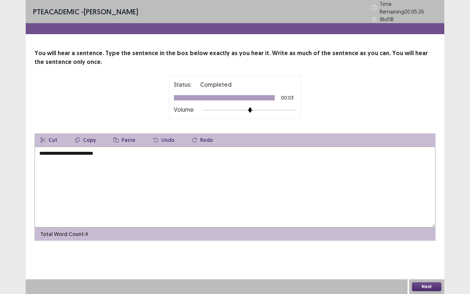
click at [94, 149] on textarea "**********" at bounding box center [235, 186] width 401 height 81
click at [134, 150] on textarea "**********" at bounding box center [235, 186] width 401 height 81
type textarea "**********"
click at [426, 247] on button "Next" at bounding box center [426, 286] width 29 height 9
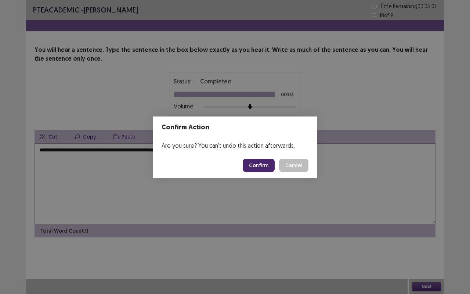
click at [268, 164] on button "Confirm" at bounding box center [259, 165] width 32 height 13
